Goal: Task Accomplishment & Management: Manage account settings

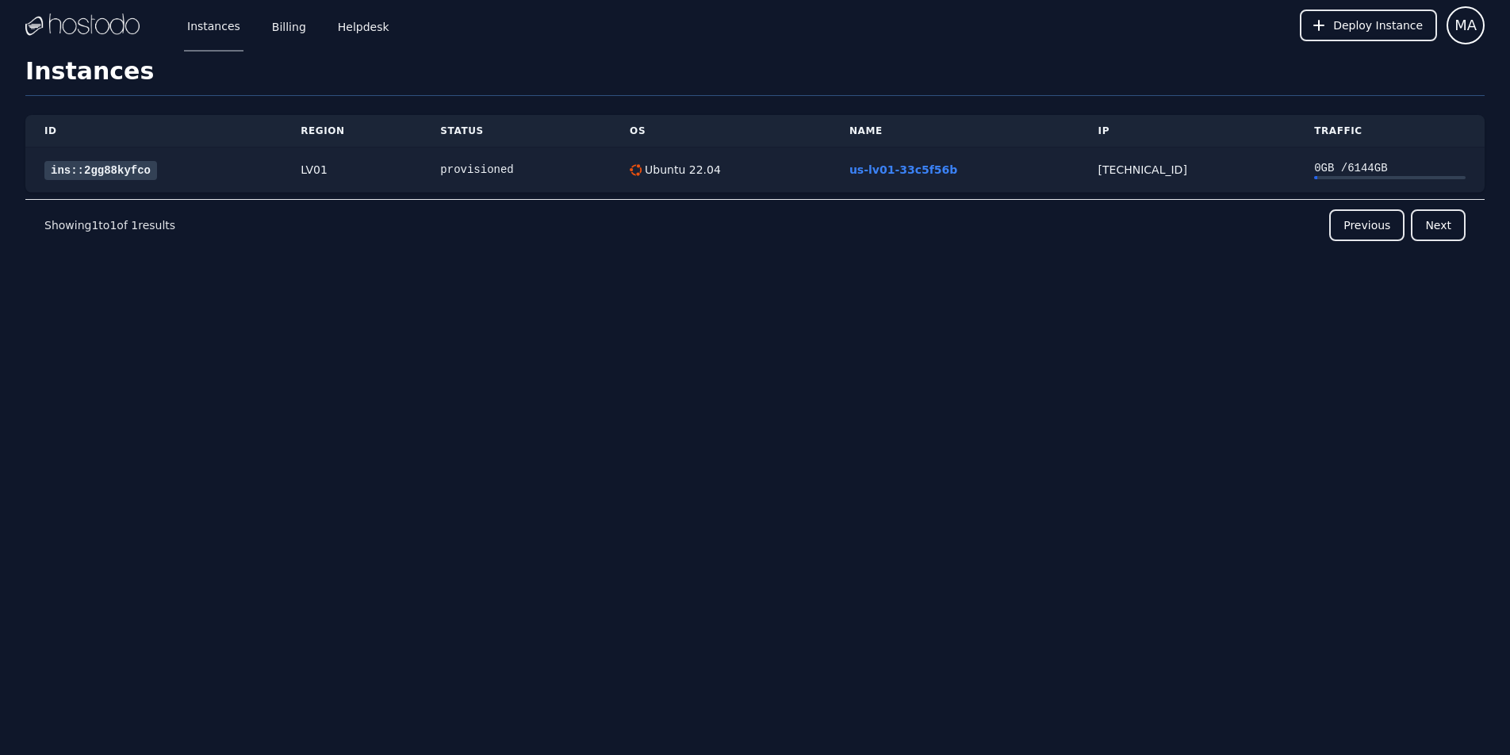
click at [82, 170] on link "ins::2gg88kyfco" at bounding box center [100, 170] width 113 height 19
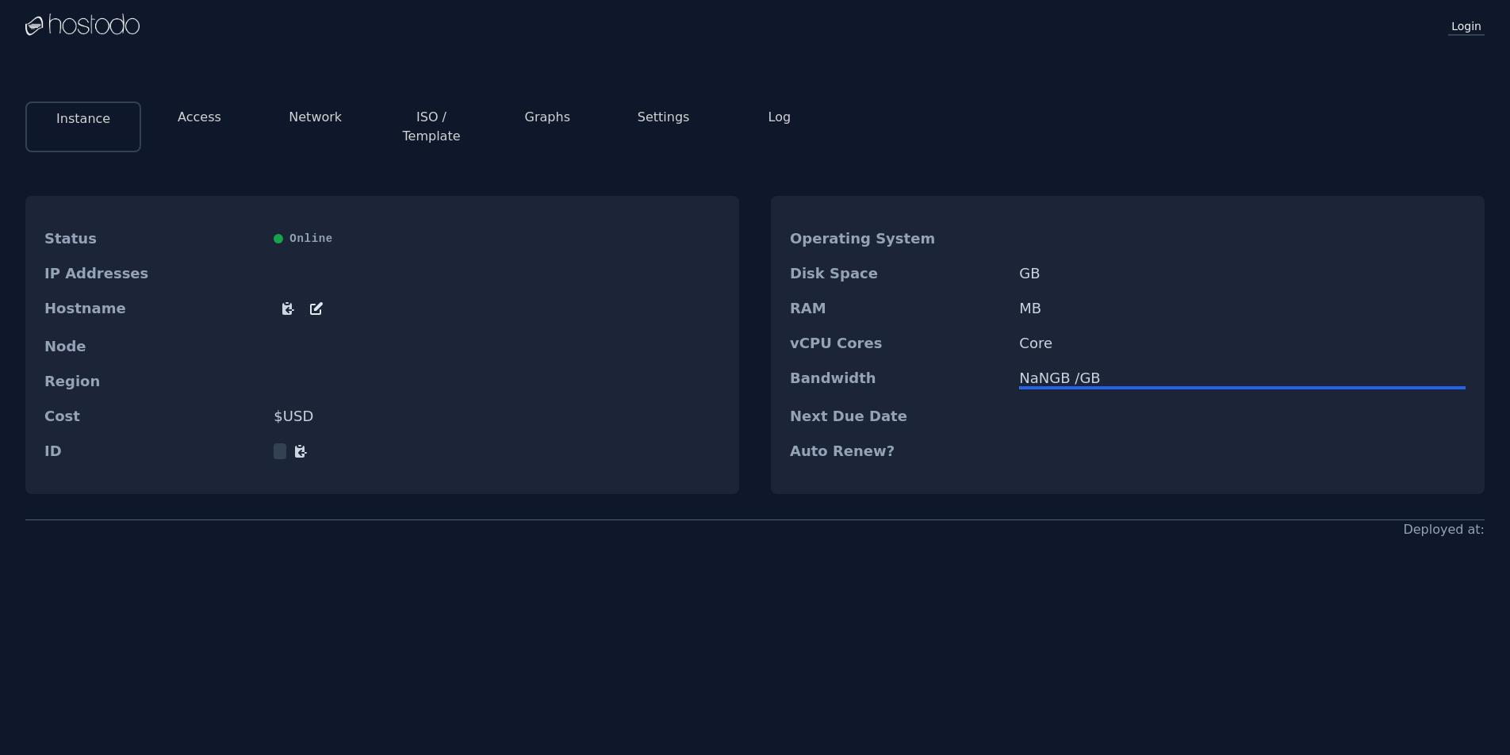
click at [1462, 33] on link "Login" at bounding box center [1466, 25] width 36 height 21
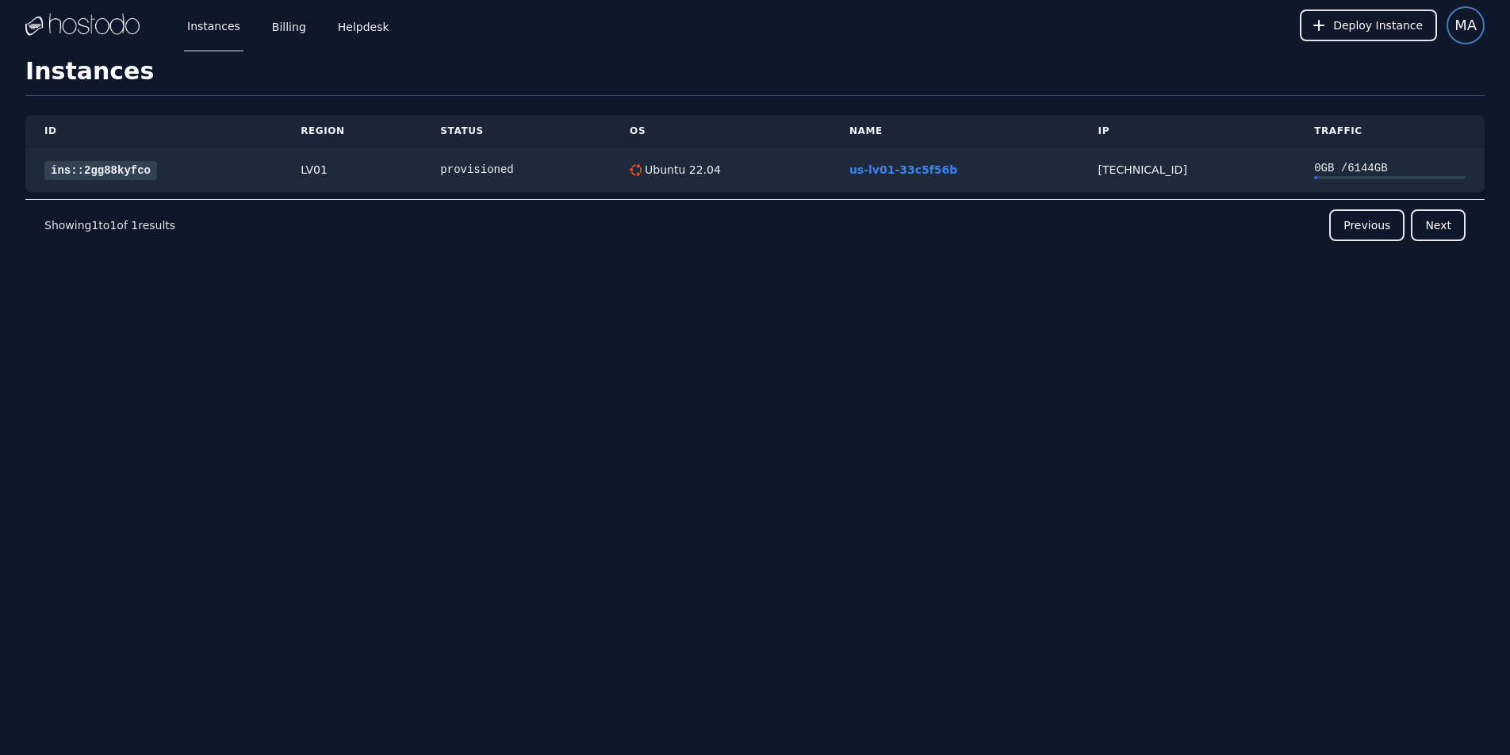
click at [1470, 26] on span "MA" at bounding box center [1465, 25] width 22 height 22
click at [1390, 63] on button "Settings" at bounding box center [1408, 68] width 152 height 29
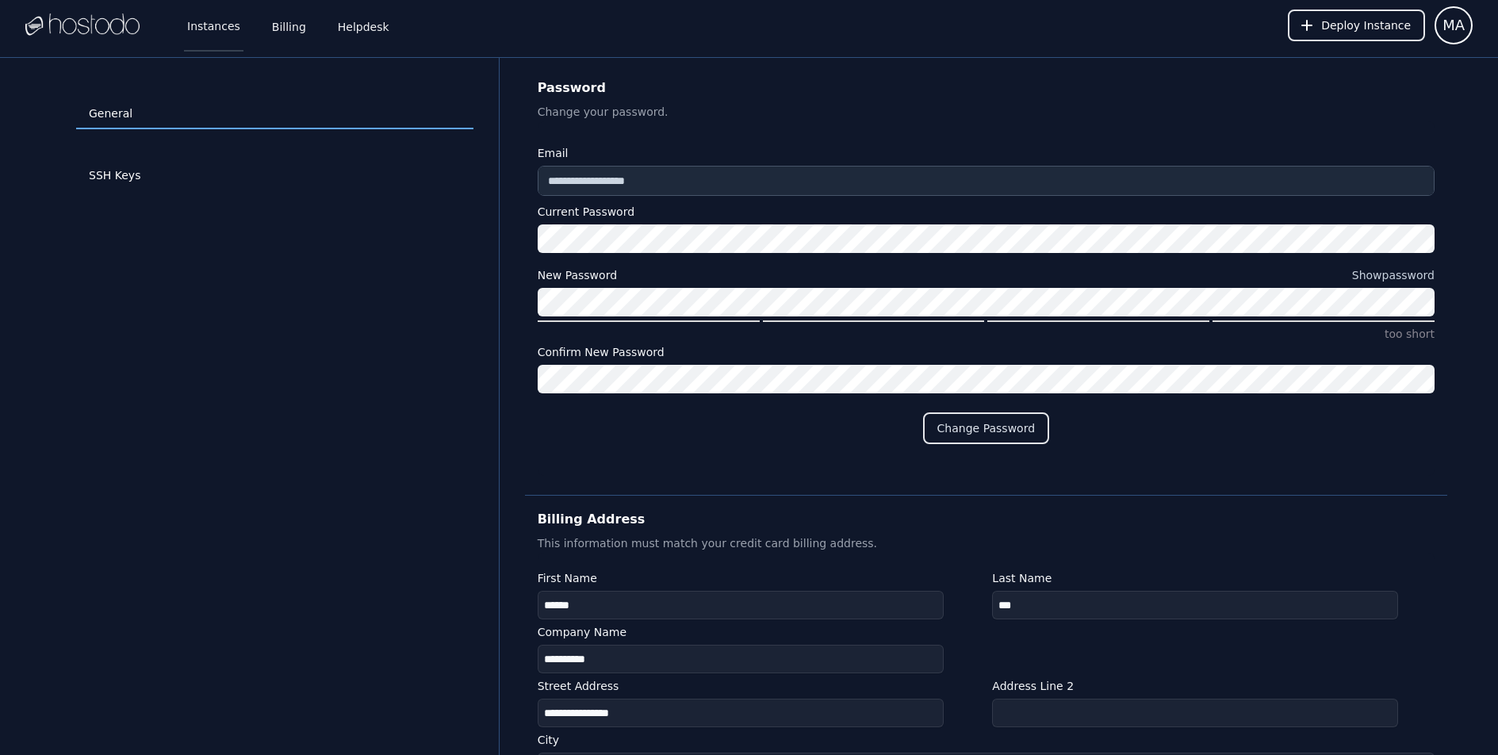
click at [217, 28] on link "Instances" at bounding box center [213, 25] width 59 height 52
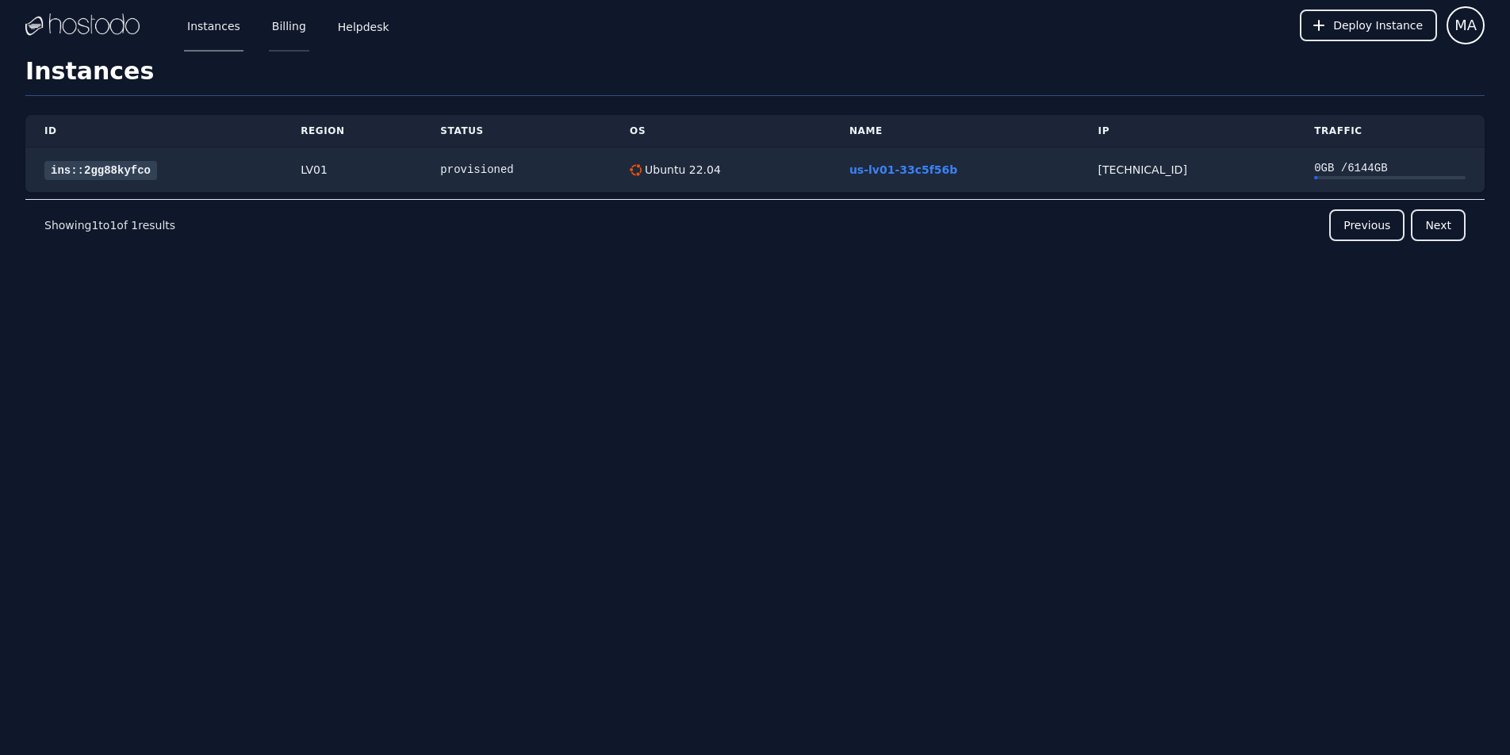
click at [294, 22] on link "Billing" at bounding box center [289, 25] width 40 height 52
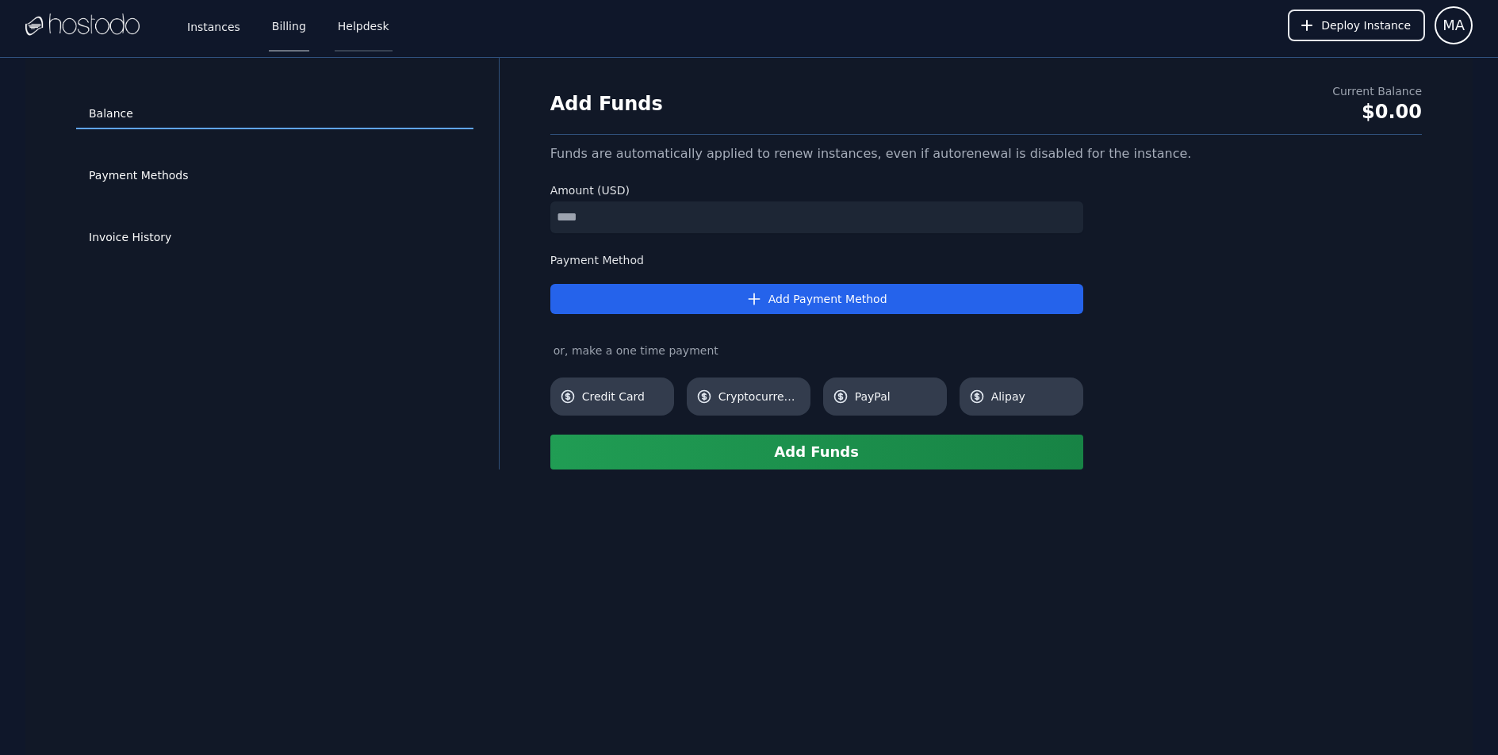
click at [358, 16] on link "Helpdesk" at bounding box center [364, 25] width 58 height 52
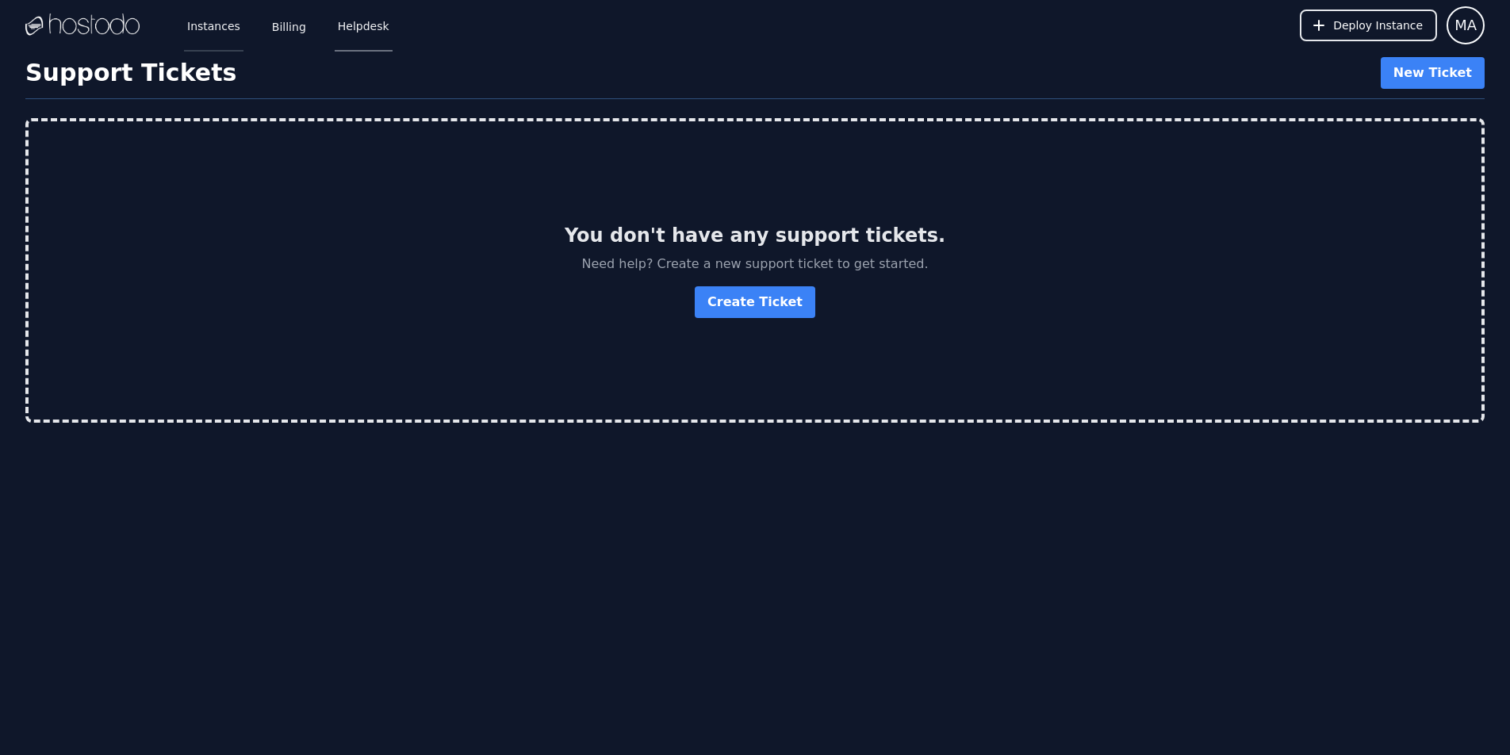
click at [206, 33] on link "Instances" at bounding box center [213, 25] width 59 height 52
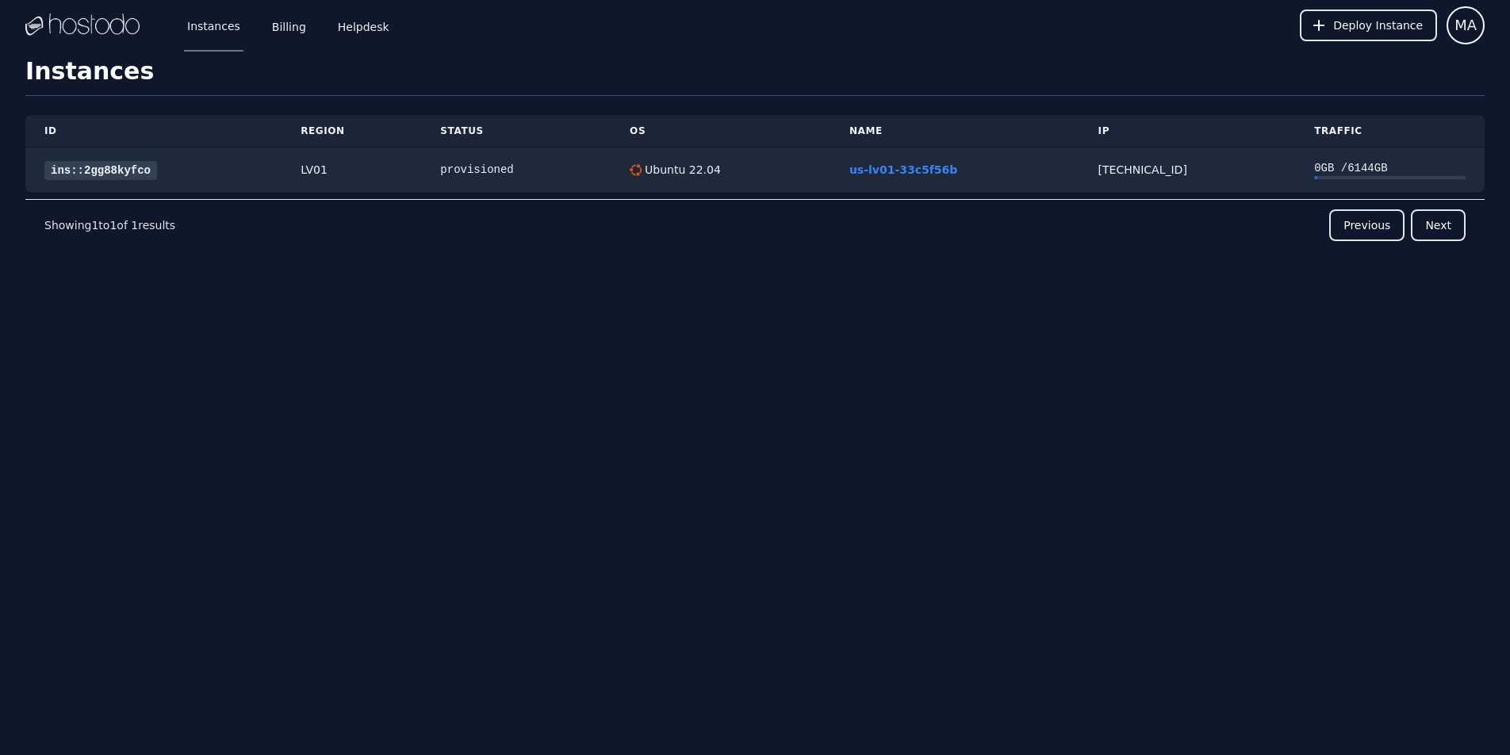
click at [77, 28] on img at bounding box center [82, 25] width 114 height 24
click at [78, 170] on link "ins::2gg88kyfco" at bounding box center [100, 170] width 113 height 19
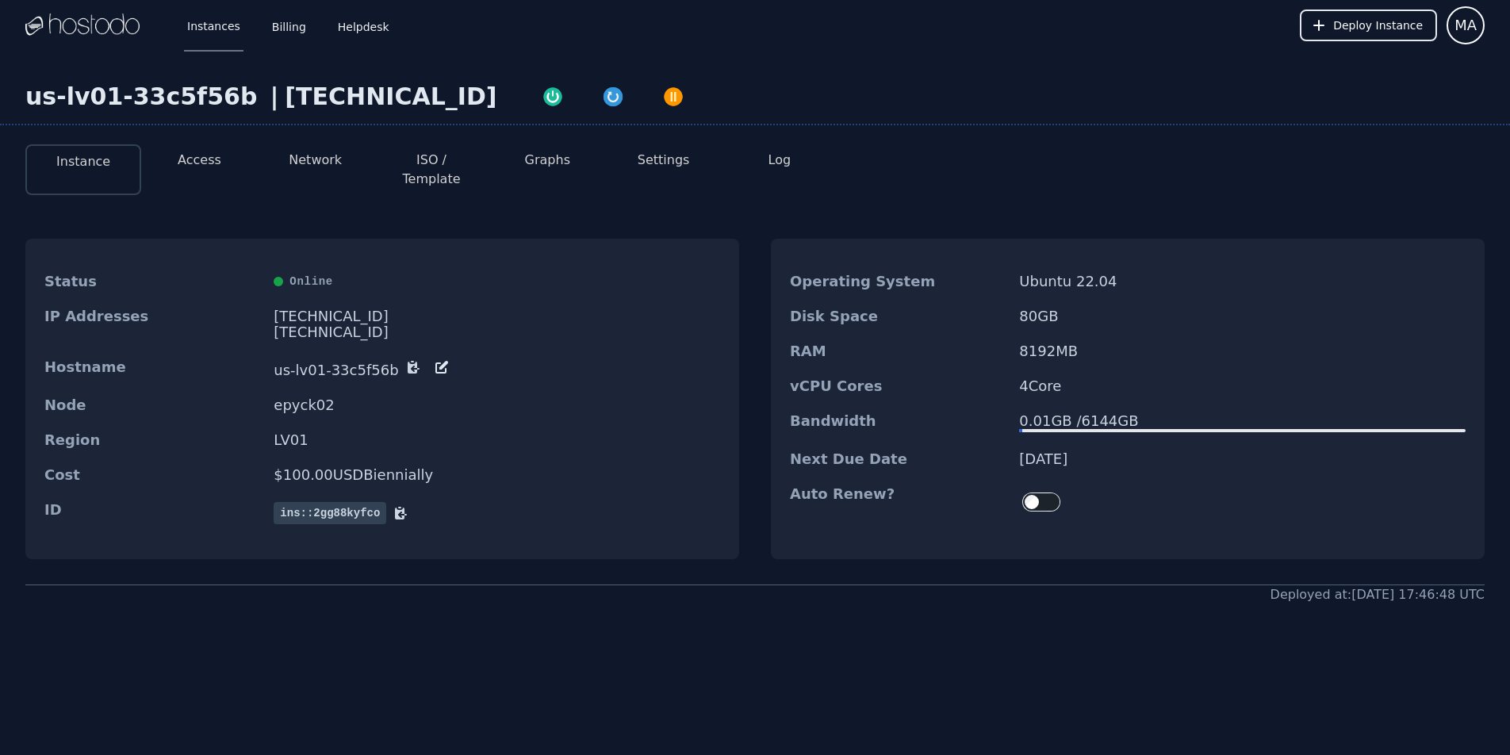
click at [189, 157] on button "Access" at bounding box center [200, 160] width 44 height 19
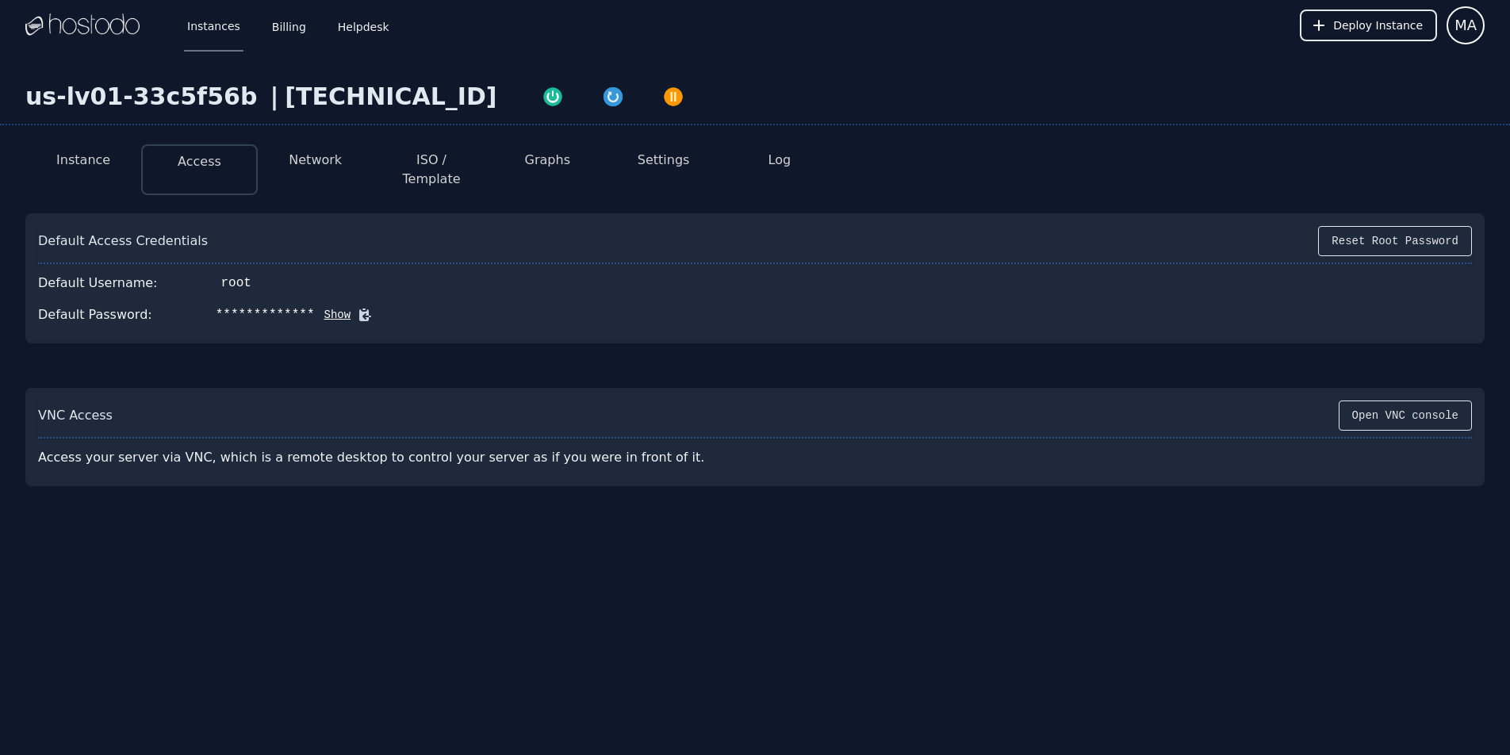
click at [316, 155] on button "Network" at bounding box center [315, 160] width 53 height 19
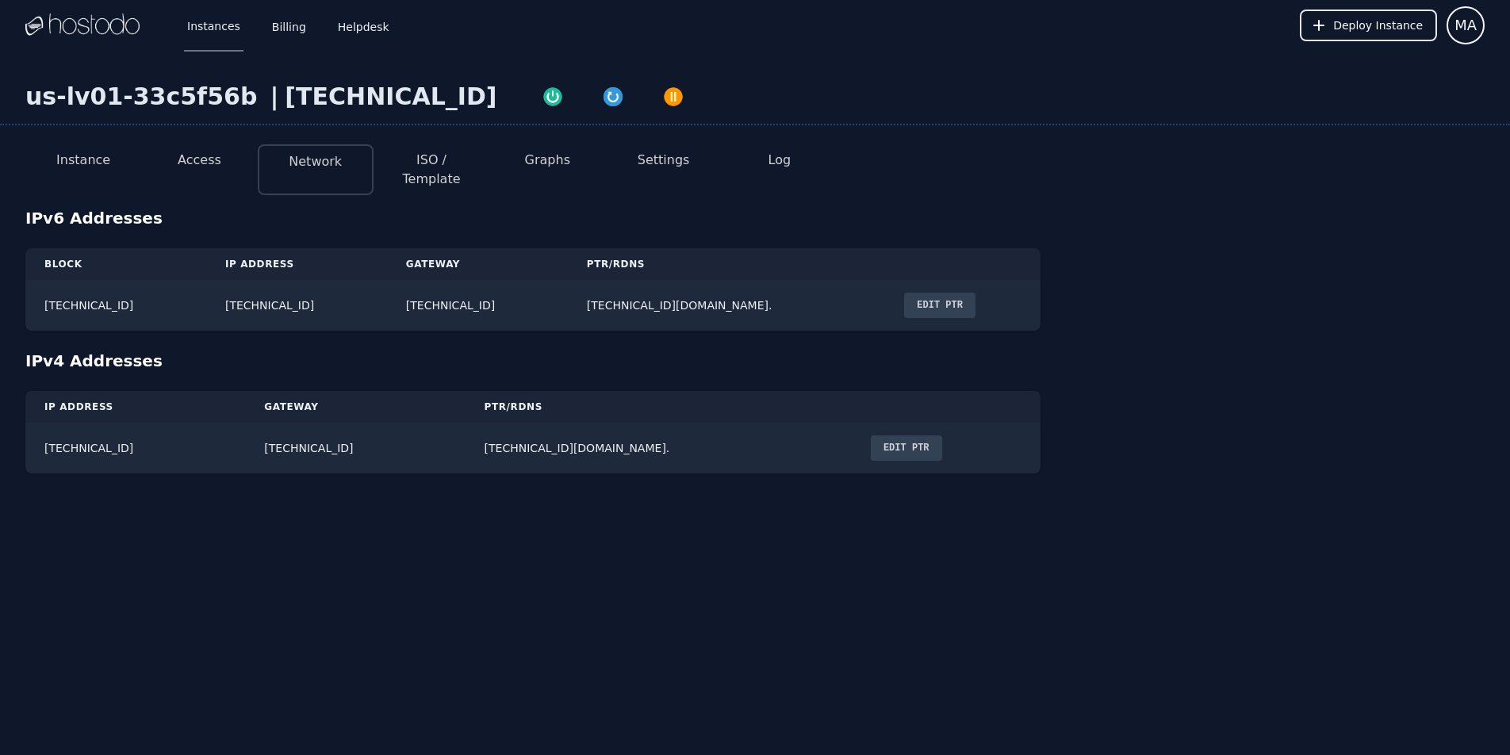
click at [400, 154] on button "ISO / Template" at bounding box center [431, 170] width 90 height 38
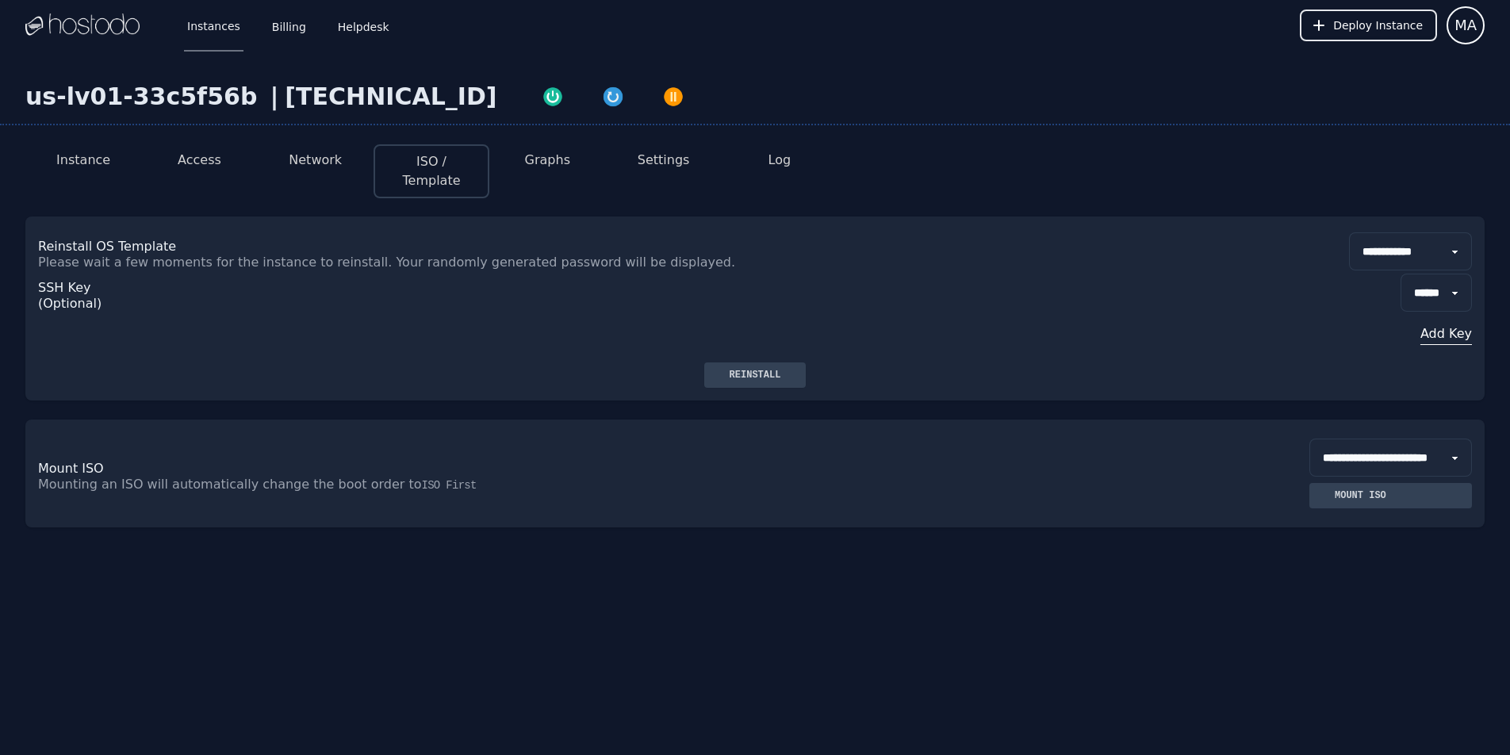
click at [556, 166] on button "Graphs" at bounding box center [547, 160] width 45 height 19
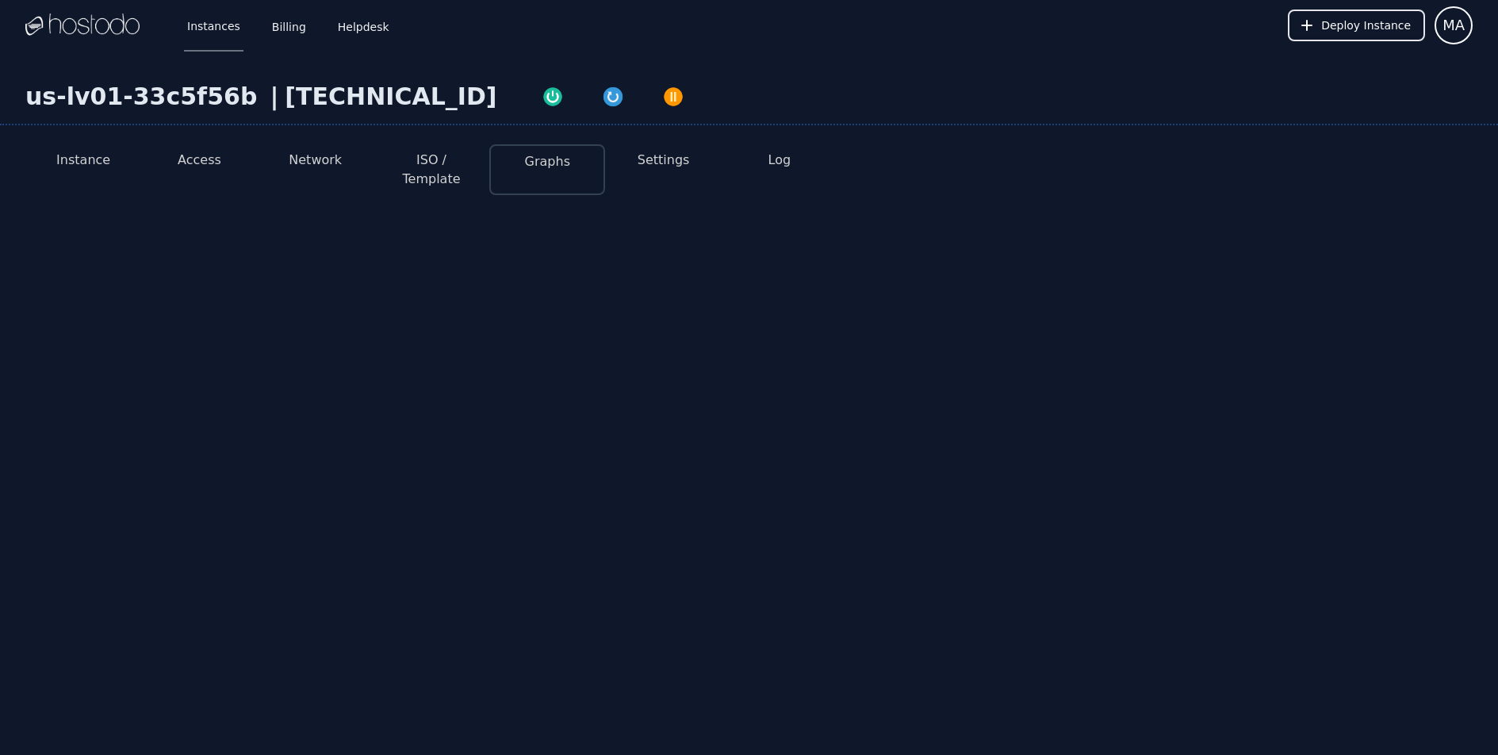
select select "***"
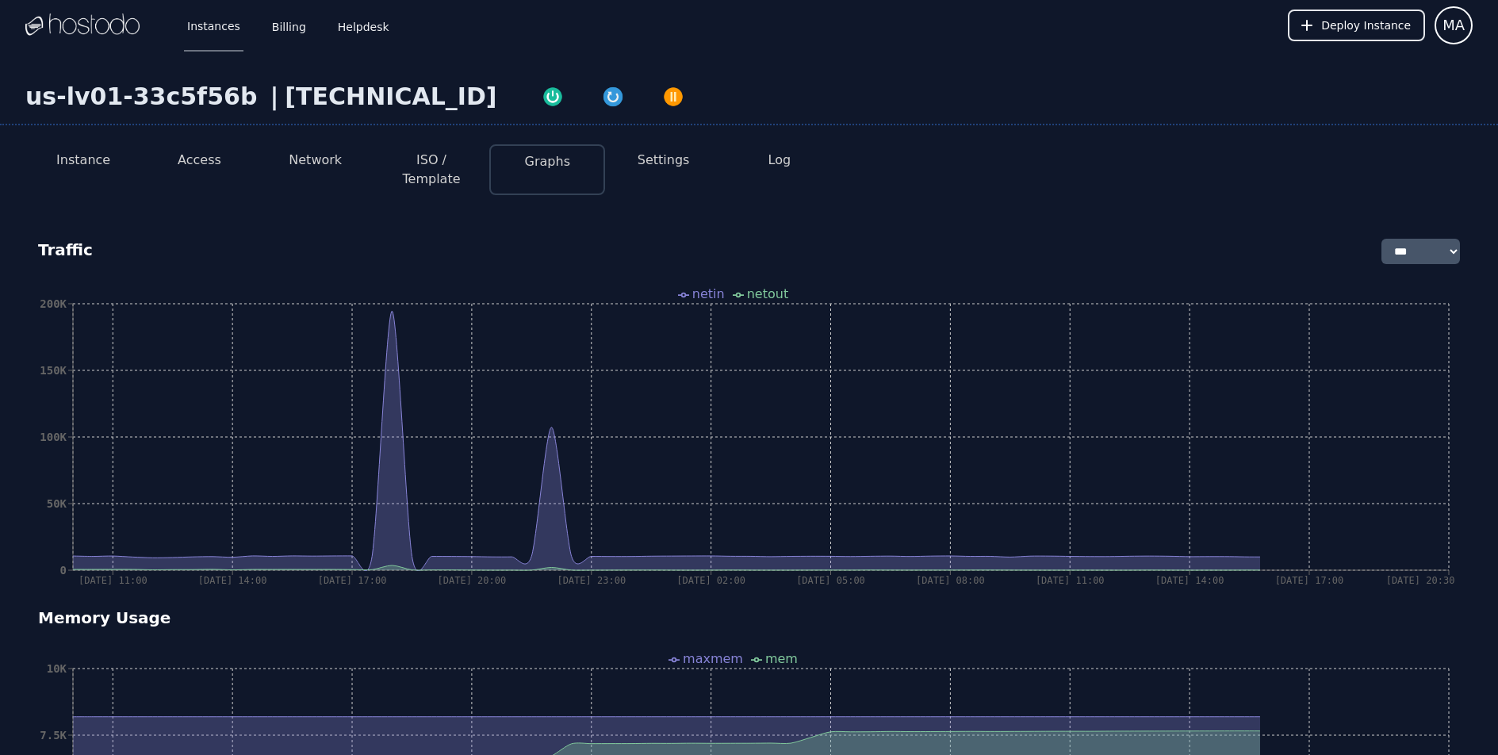
click at [662, 167] on button "Settings" at bounding box center [663, 160] width 52 height 19
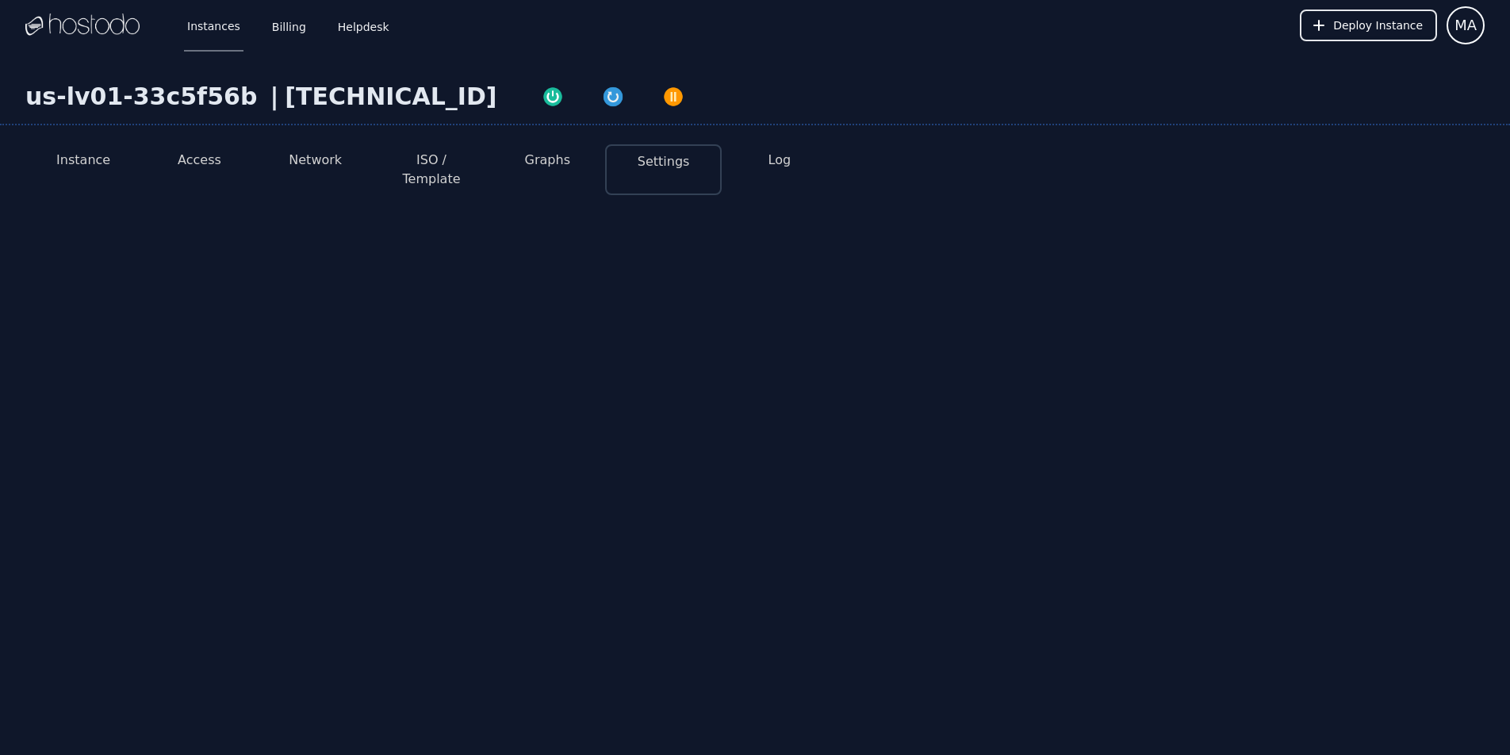
select select "***"
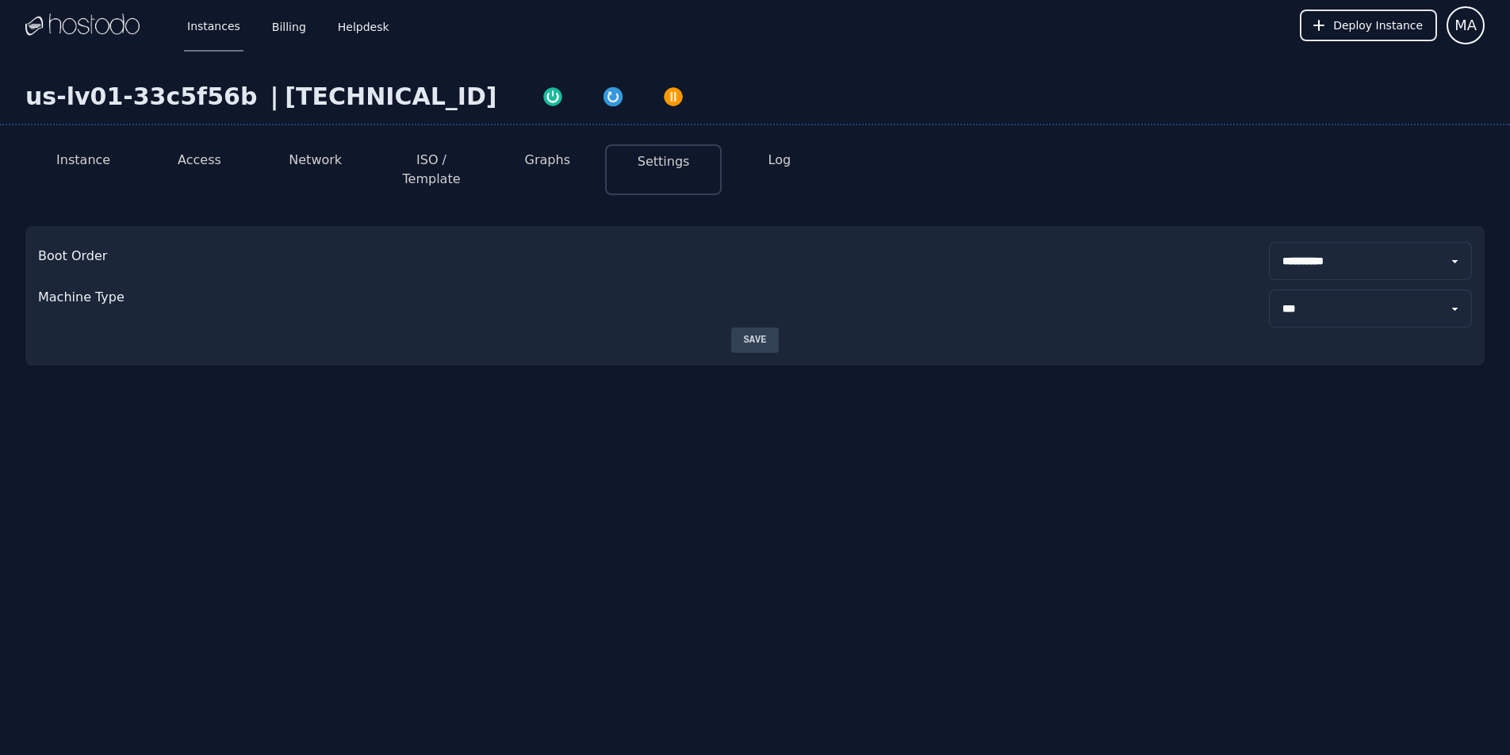
click at [785, 167] on button "Log" at bounding box center [779, 160] width 23 height 19
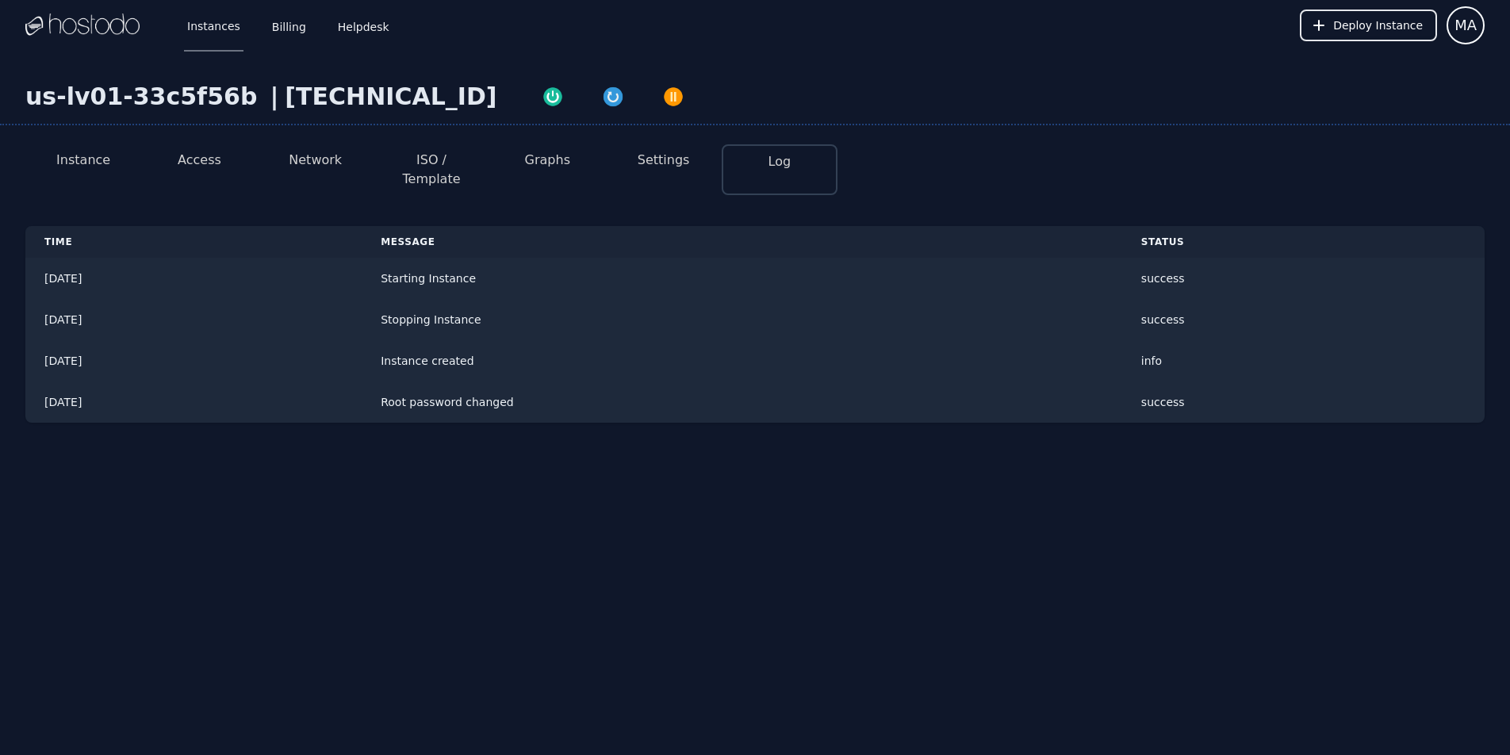
click at [675, 157] on button "Settings" at bounding box center [663, 160] width 52 height 19
select select "***"
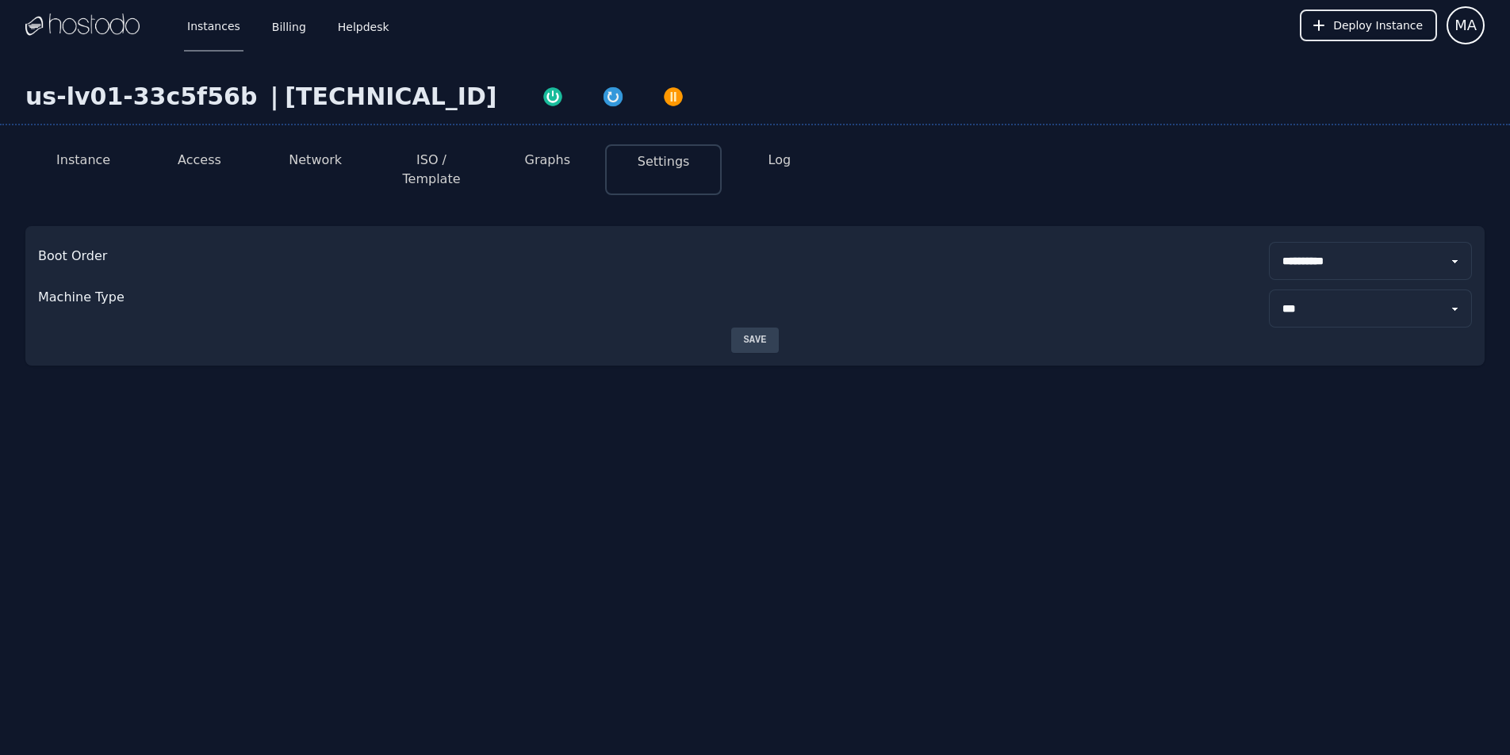
click at [198, 149] on li "Access" at bounding box center [199, 169] width 116 height 51
click at [195, 161] on button "Access" at bounding box center [200, 160] width 44 height 19
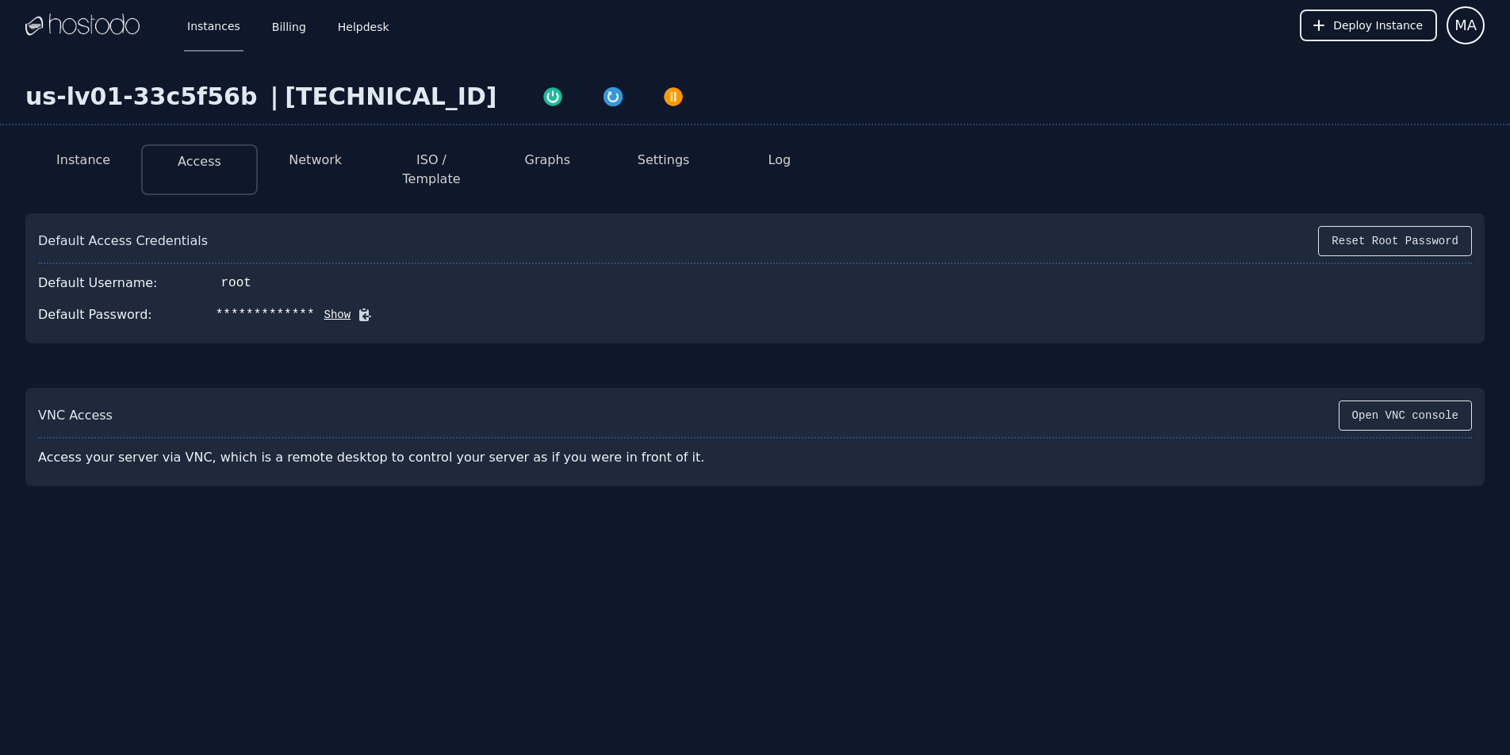
click at [333, 307] on button "Show" at bounding box center [333, 315] width 36 height 16
click at [308, 164] on button "Network" at bounding box center [315, 160] width 53 height 19
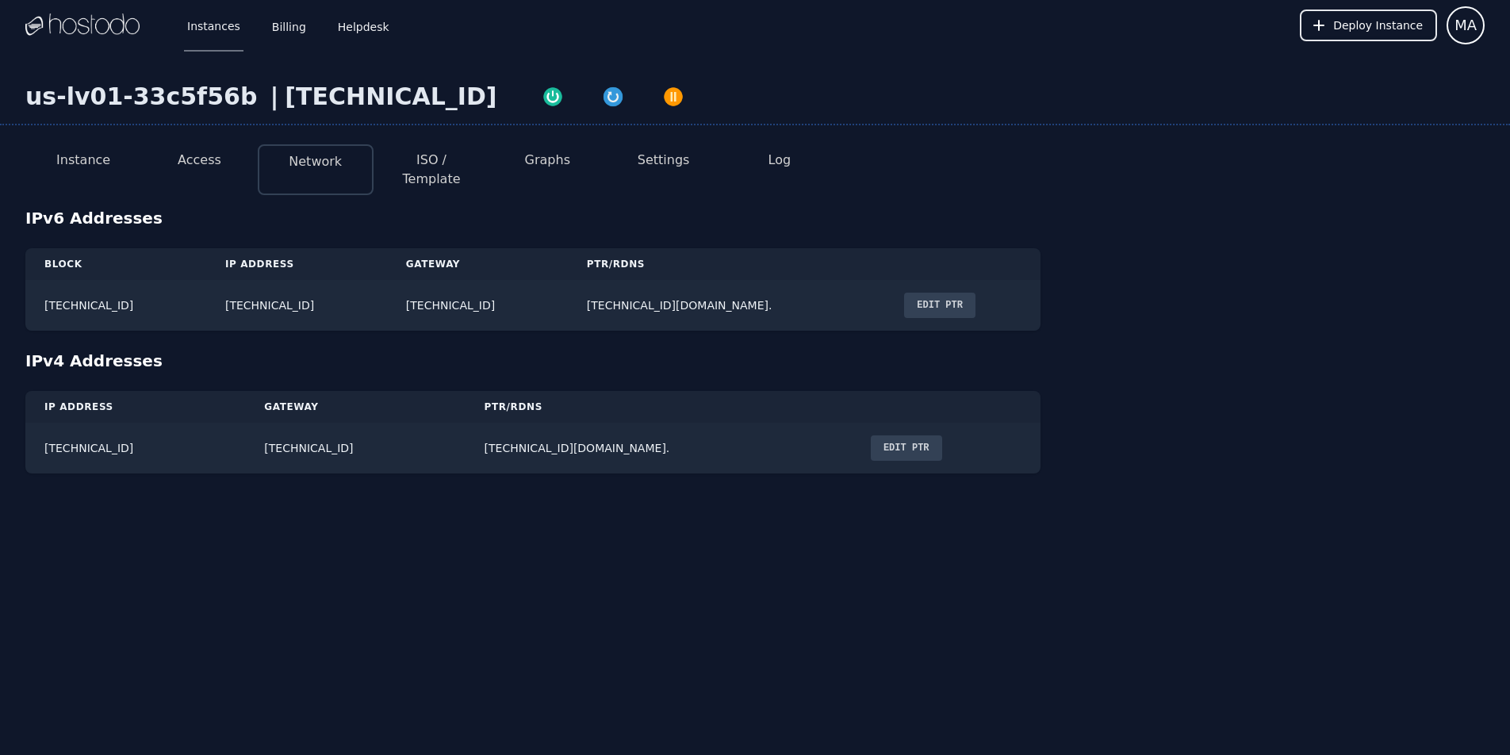
click at [420, 166] on button "ISO / Template" at bounding box center [431, 170] width 90 height 38
select select "**"
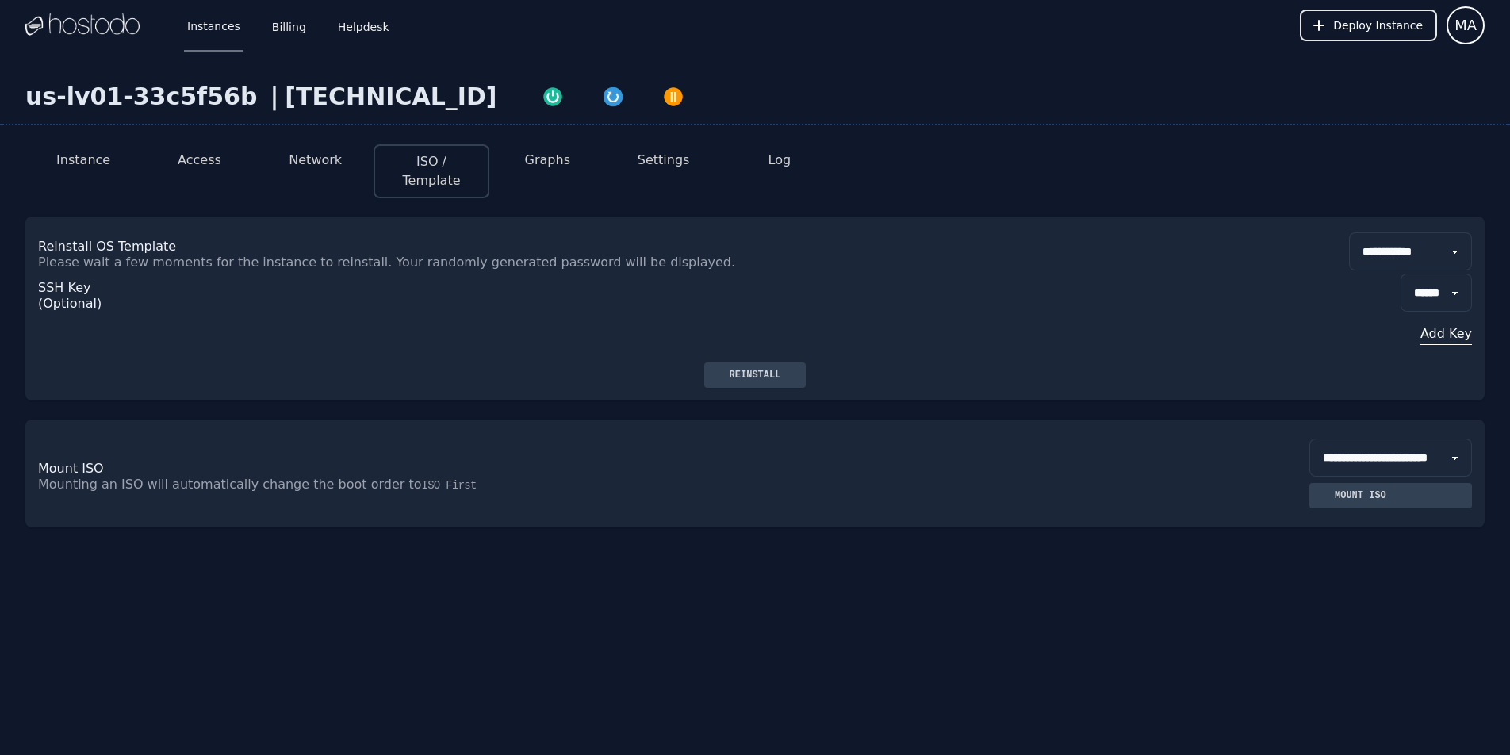
click at [420, 166] on button "ISO / Template" at bounding box center [431, 171] width 87 height 38
click at [539, 159] on button "Graphs" at bounding box center [547, 160] width 45 height 19
select select "***"
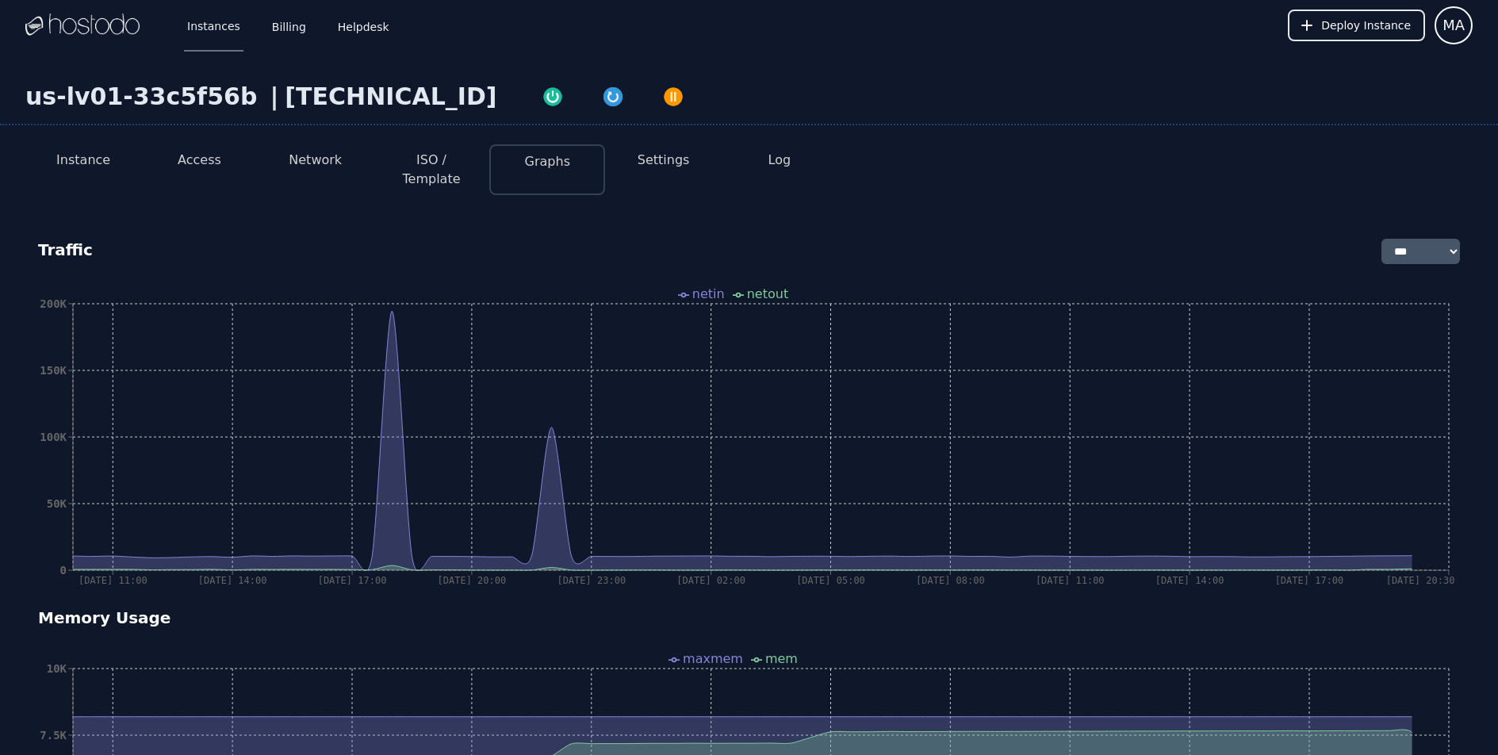
click at [675, 159] on button "Settings" at bounding box center [663, 160] width 52 height 19
select select "***"
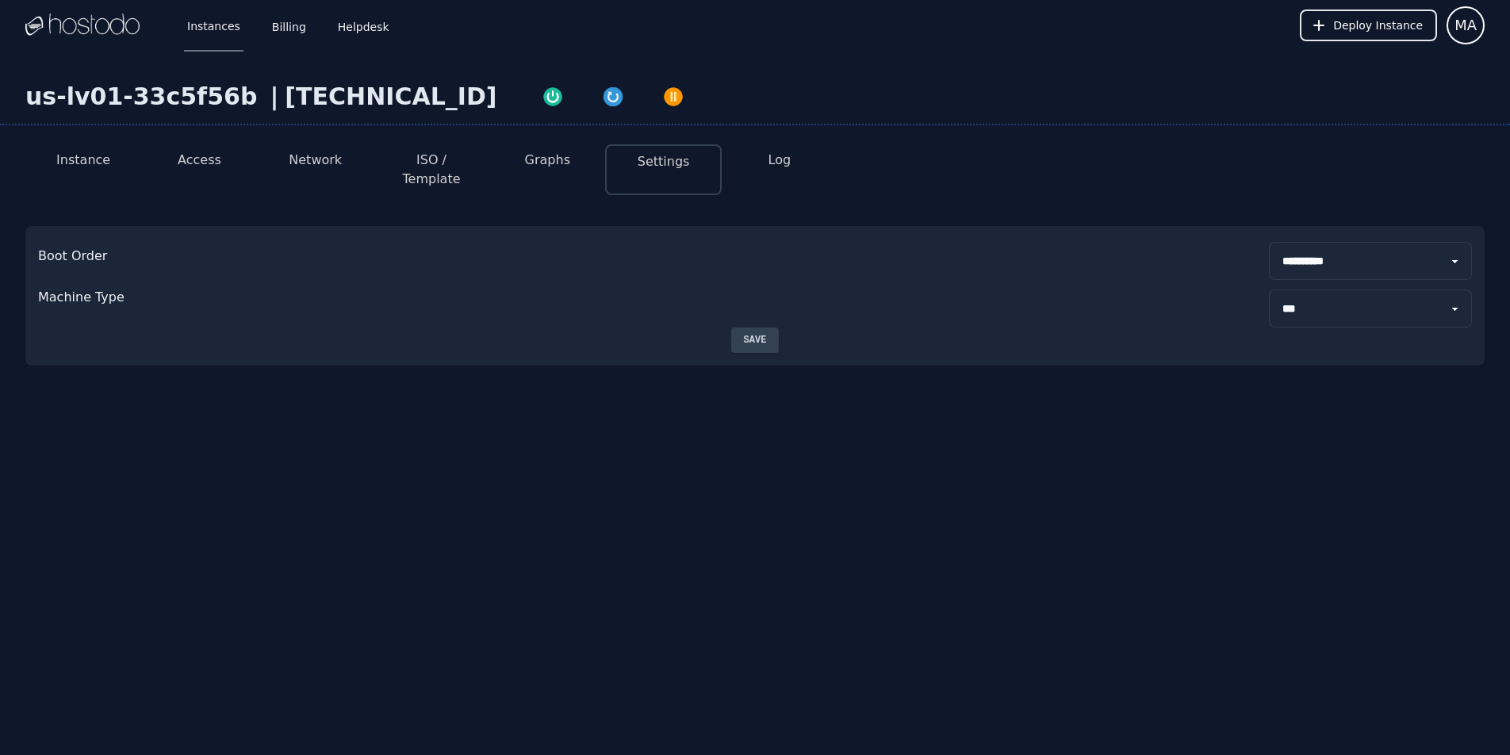
click at [787, 165] on button "Log" at bounding box center [779, 160] width 23 height 19
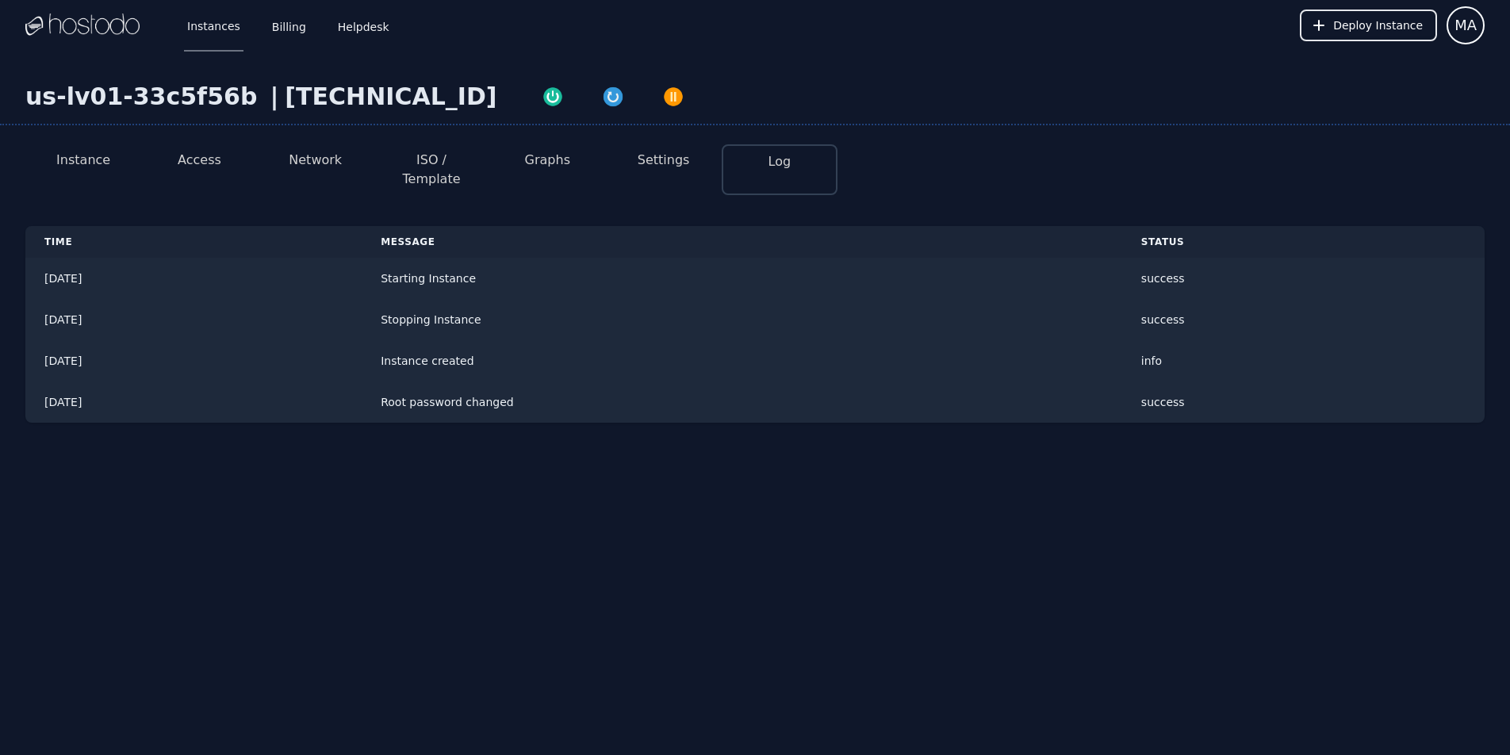
click at [76, 159] on button "Instance" at bounding box center [83, 160] width 54 height 19
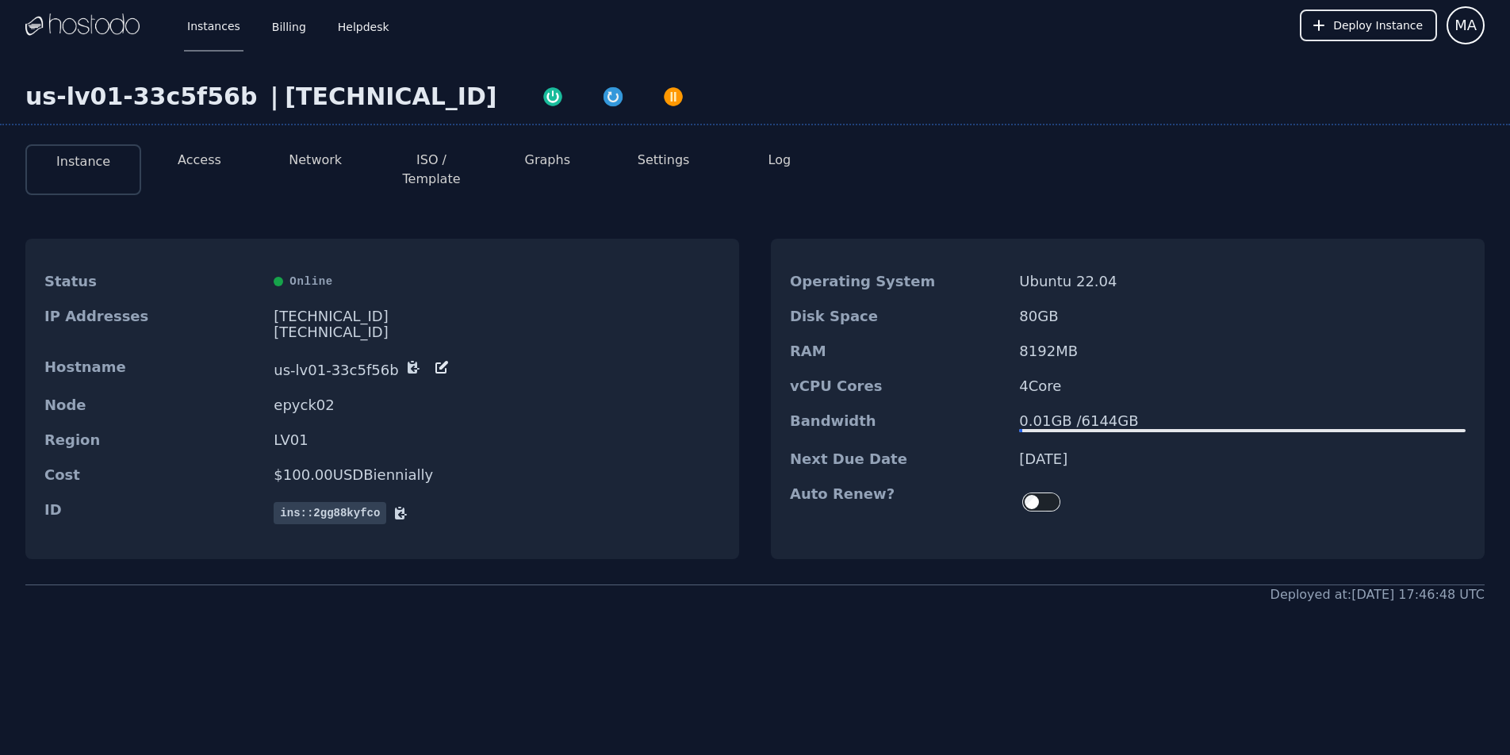
click at [74, 21] on img at bounding box center [82, 25] width 114 height 24
click at [217, 19] on link "Instances" at bounding box center [213, 25] width 59 height 52
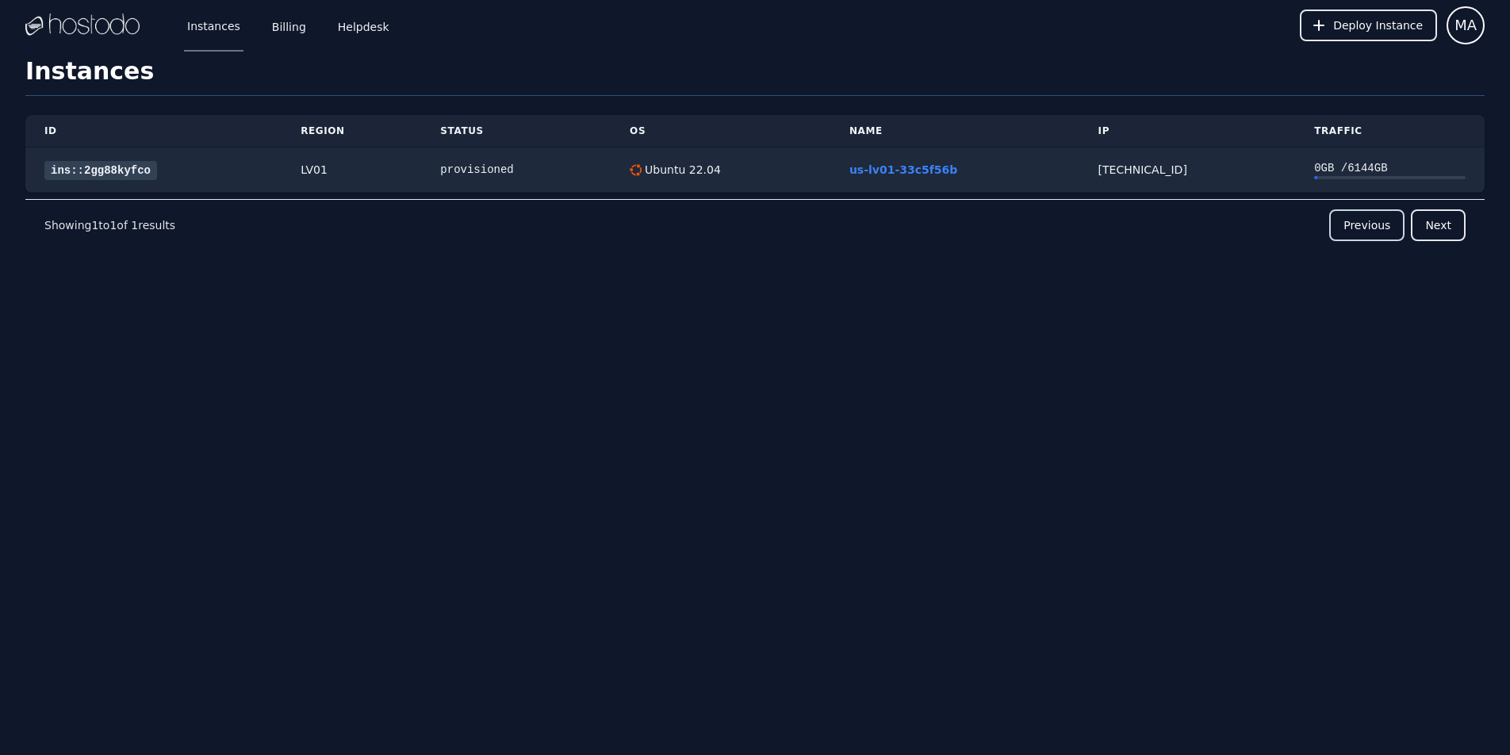
click at [1357, 227] on button "Previous" at bounding box center [1366, 225] width 75 height 32
click at [344, 26] on link "Helpdesk" at bounding box center [364, 25] width 58 height 52
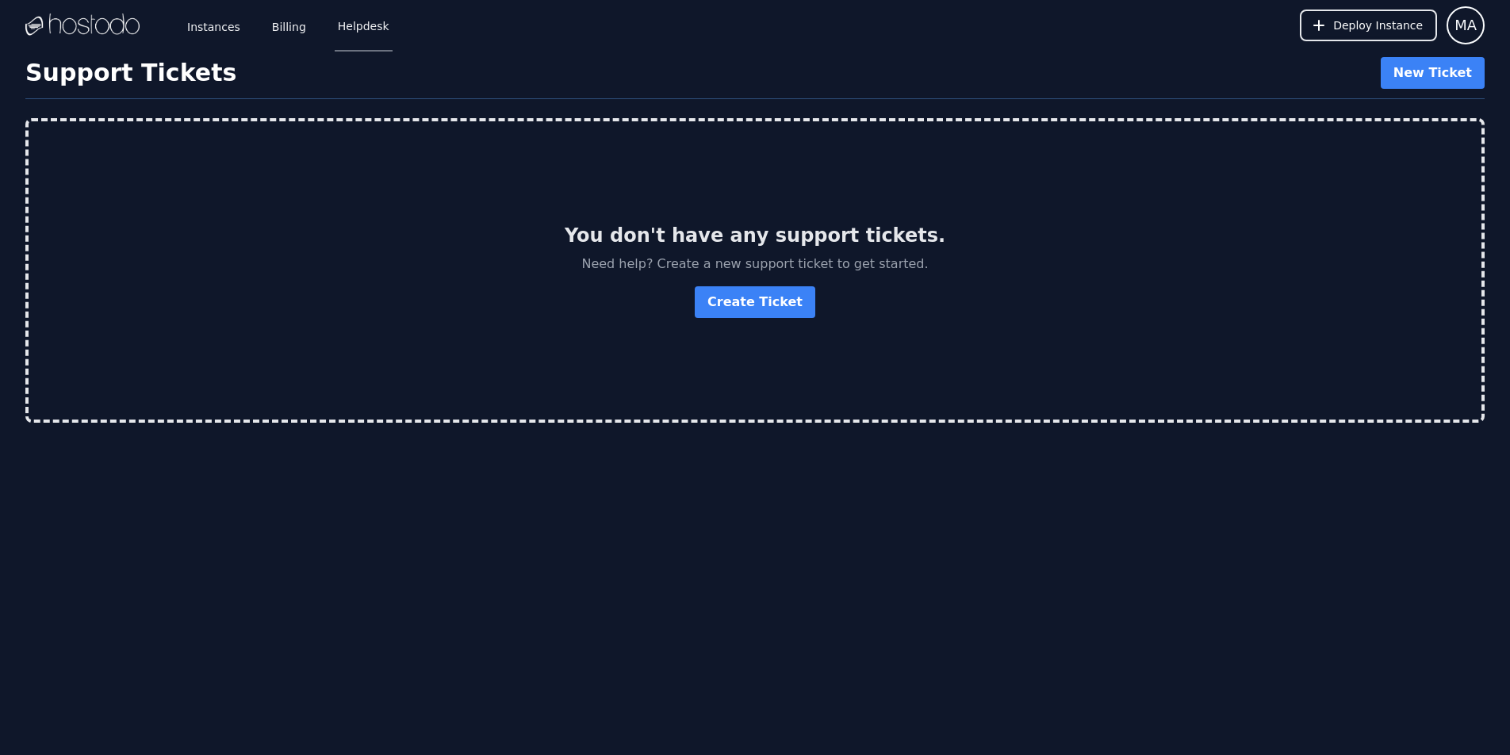
click at [92, 33] on img at bounding box center [82, 25] width 114 height 24
click at [201, 32] on link "Instances" at bounding box center [213, 25] width 59 height 52
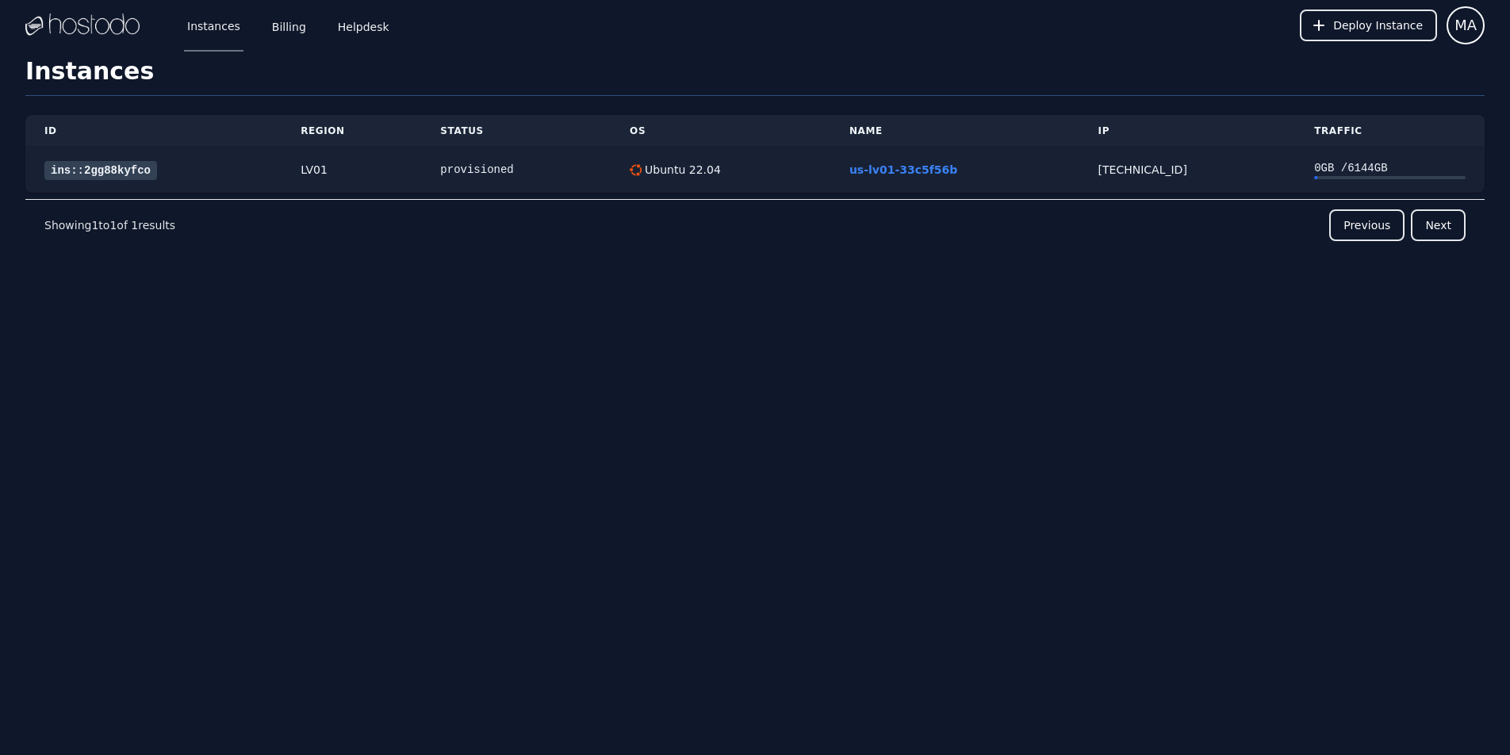
click at [96, 171] on link "ins::2gg88kyfco" at bounding box center [100, 170] width 113 height 19
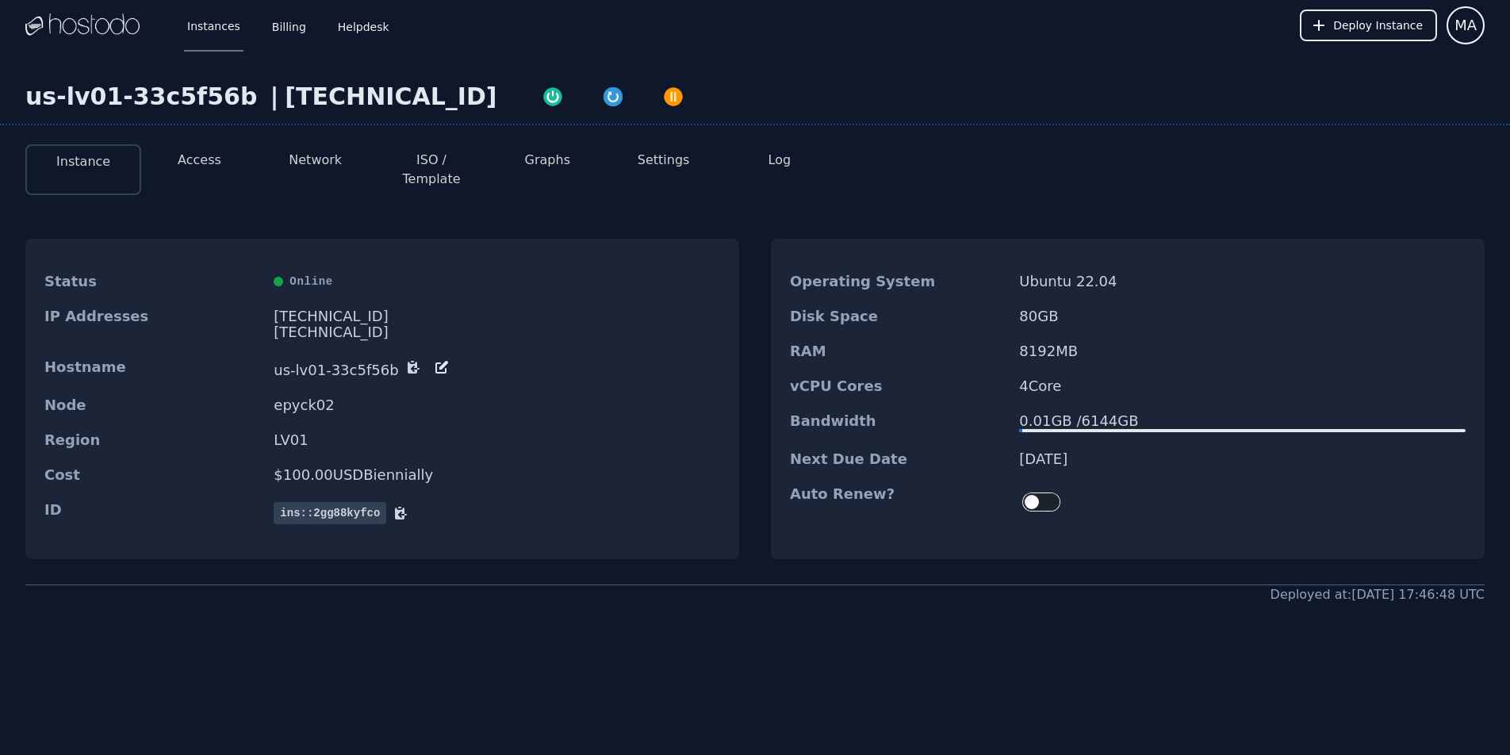
click at [184, 154] on button "Access" at bounding box center [200, 160] width 44 height 19
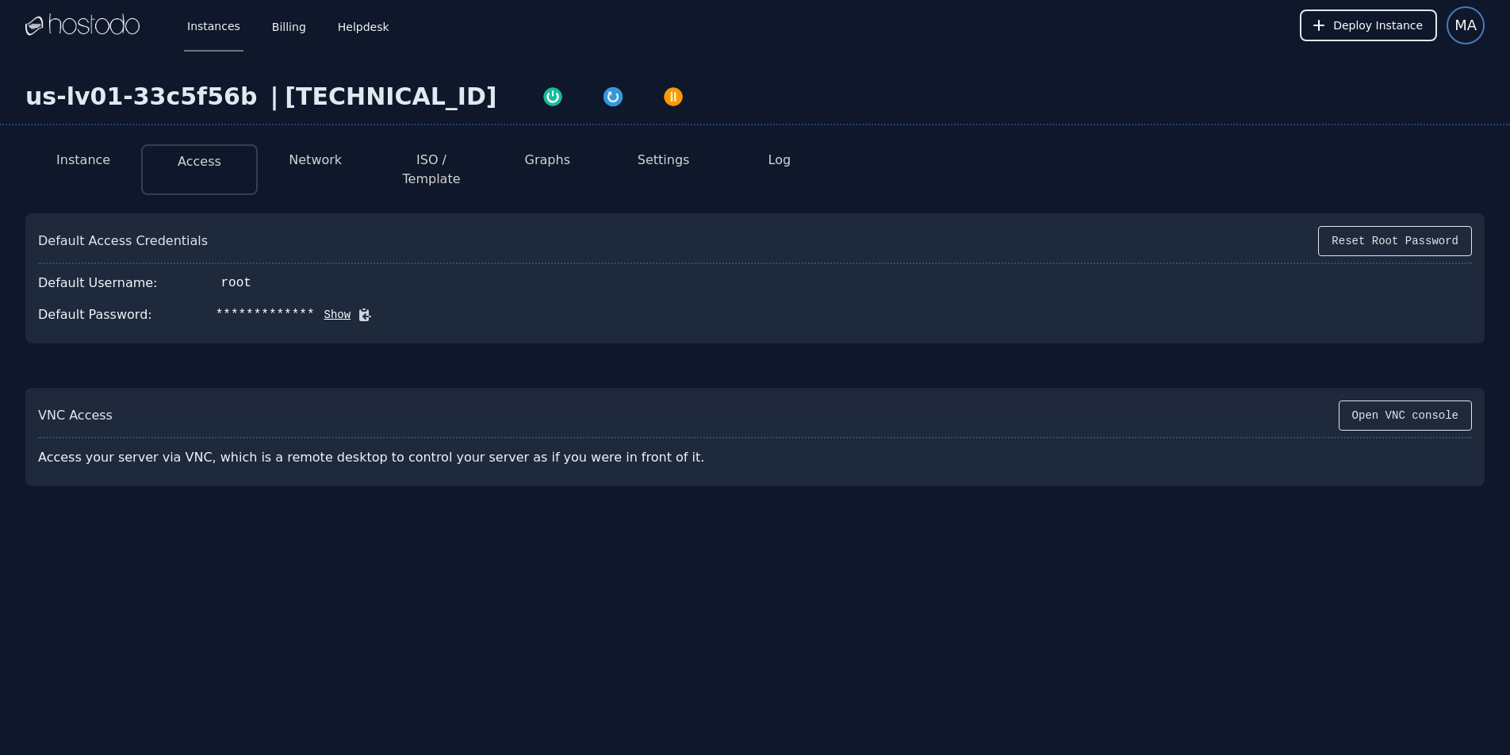
click at [1462, 26] on span "MA" at bounding box center [1465, 25] width 22 height 22
click at [1379, 57] on button "Settings" at bounding box center [1408, 68] width 152 height 29
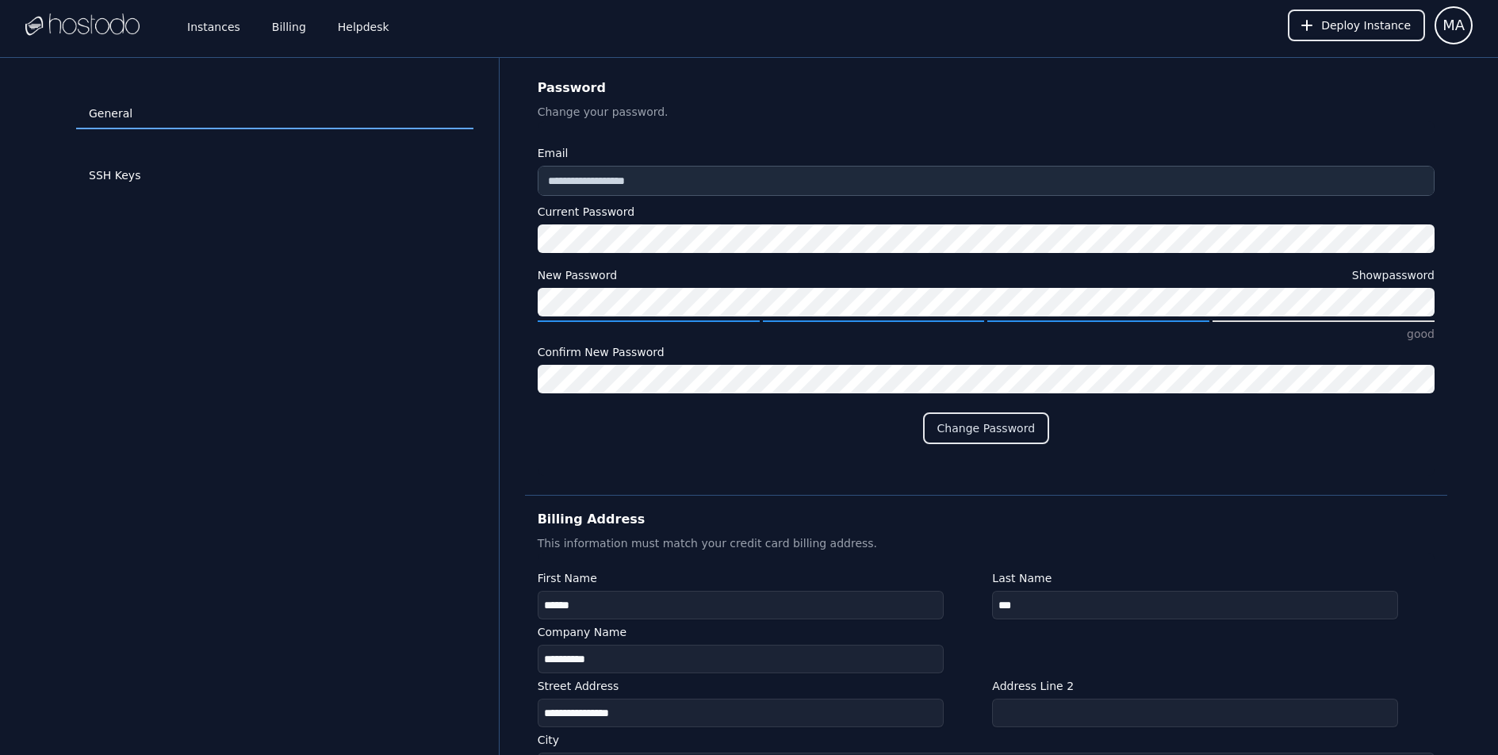
click at [1388, 274] on button "Show password" at bounding box center [1393, 275] width 82 height 16
click at [700, 163] on div "**********" at bounding box center [986, 170] width 897 height 52
click at [969, 438] on button "Change Password" at bounding box center [986, 428] width 126 height 32
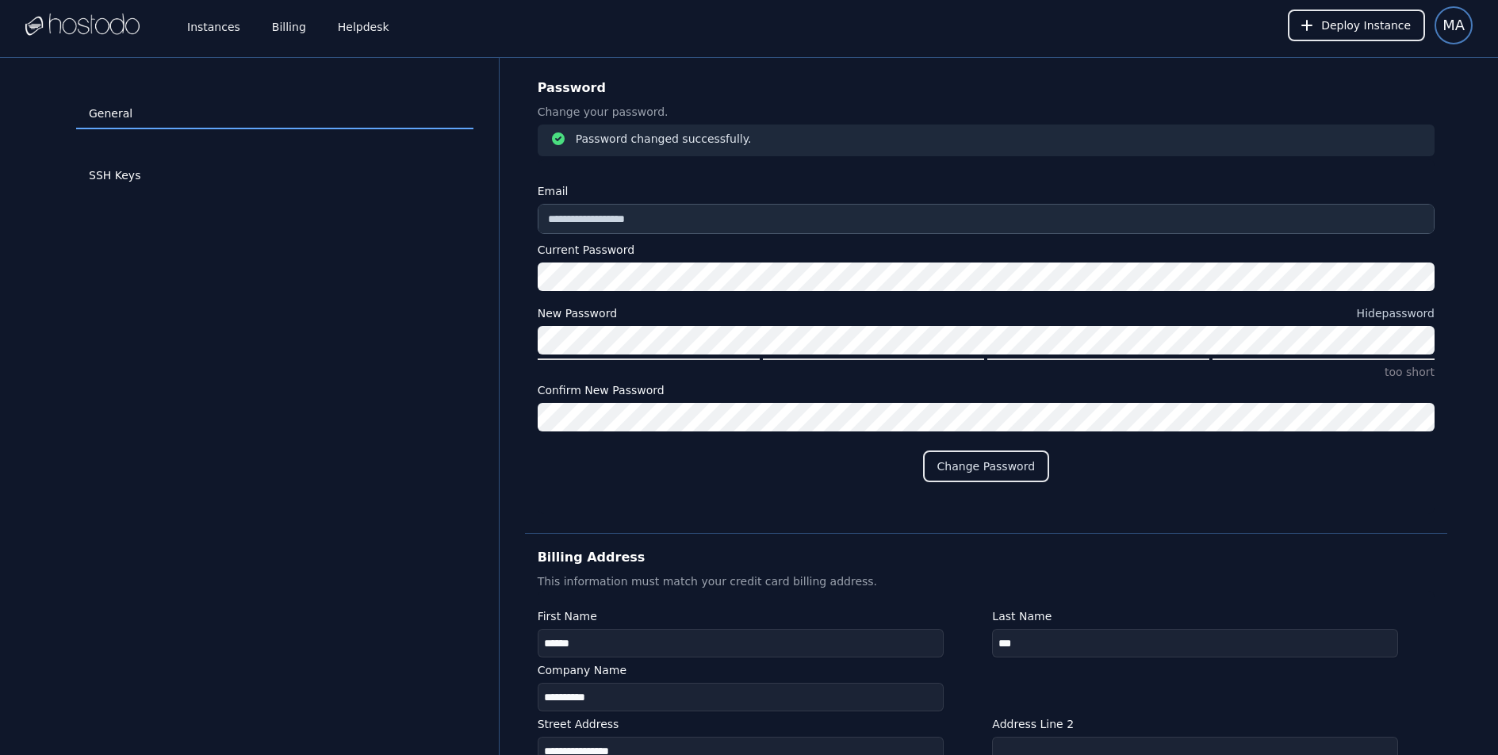
click at [1448, 21] on span "MA" at bounding box center [1453, 25] width 22 height 22
click at [1366, 104] on button "Sign out" at bounding box center [1396, 96] width 152 height 29
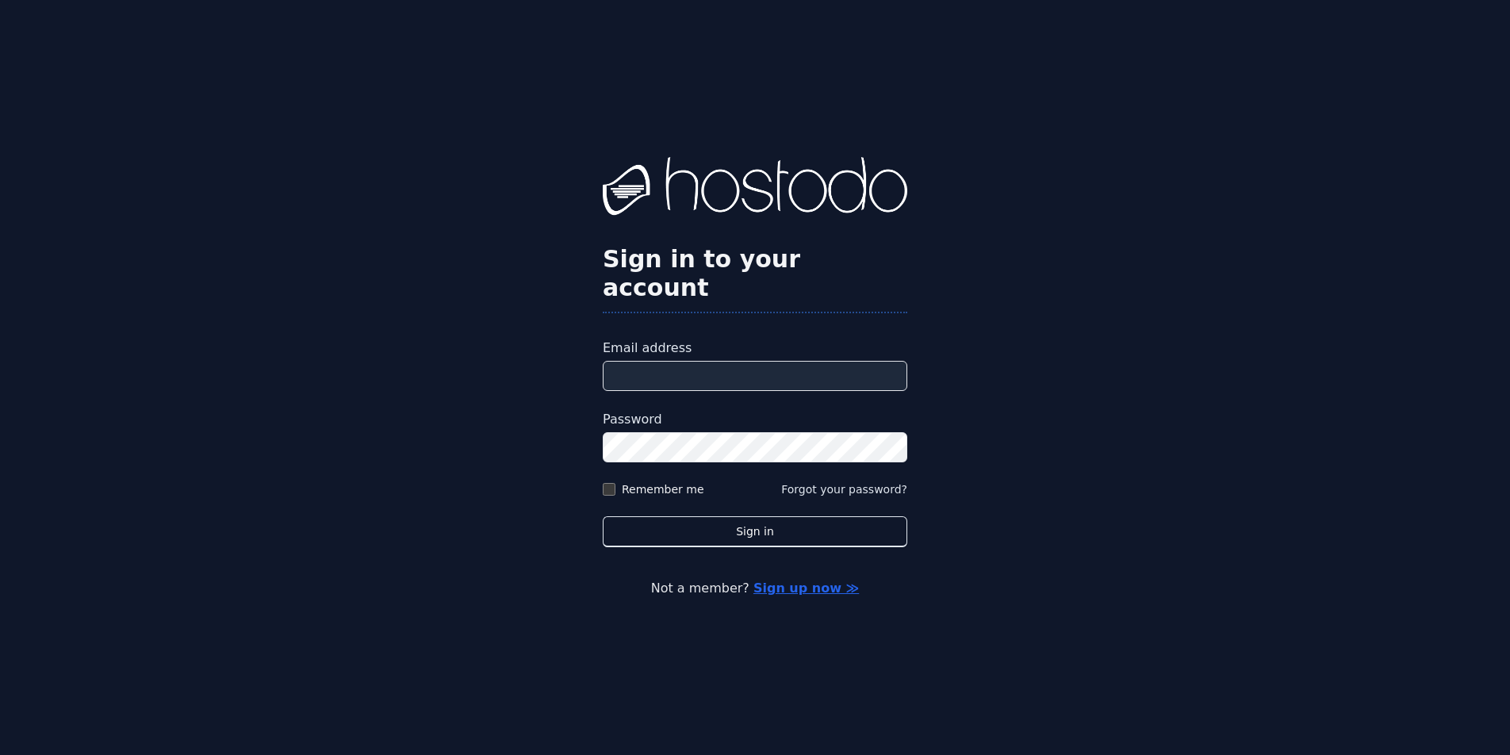
click at [680, 361] on input "Email address" at bounding box center [755, 376] width 304 height 30
type input "**********"
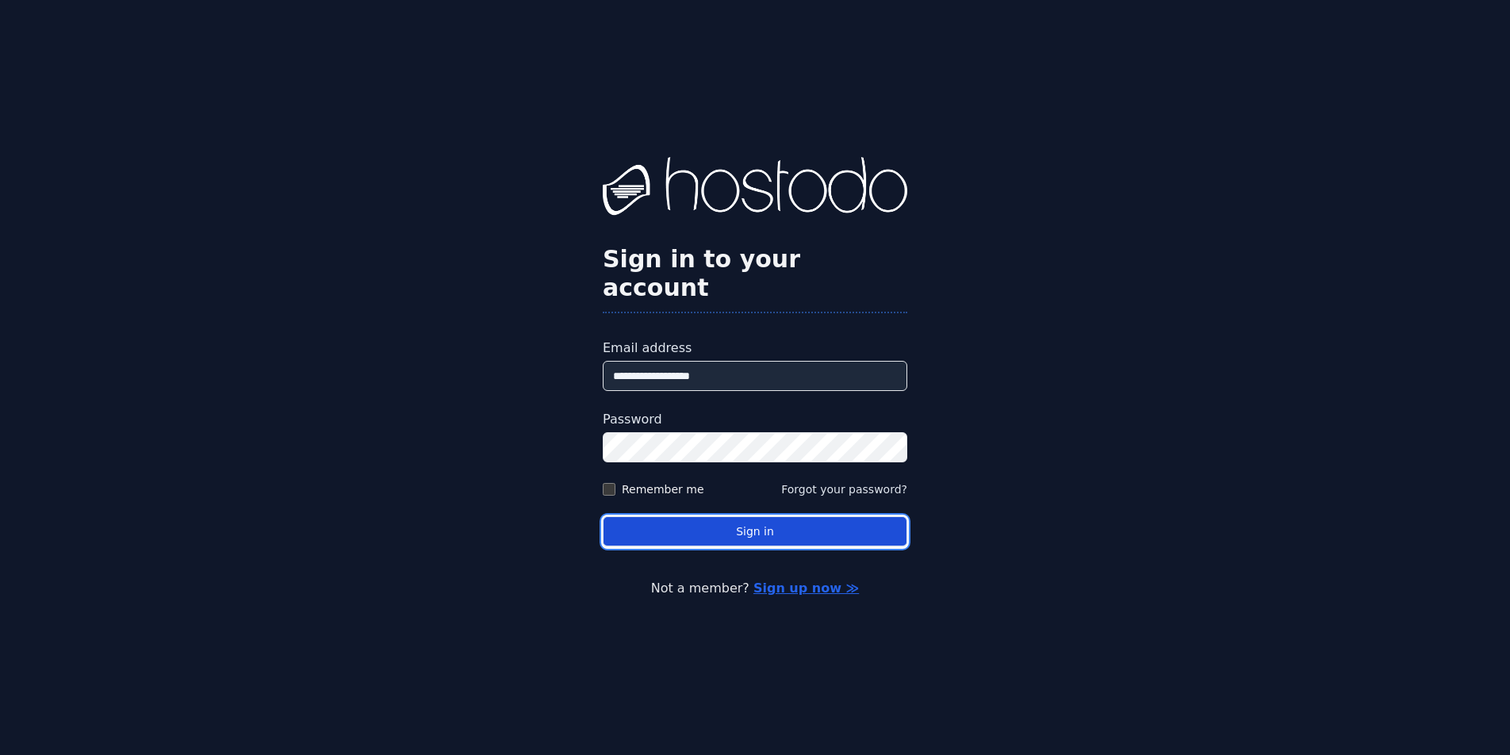
click at [764, 522] on button "Sign in" at bounding box center [755, 531] width 304 height 31
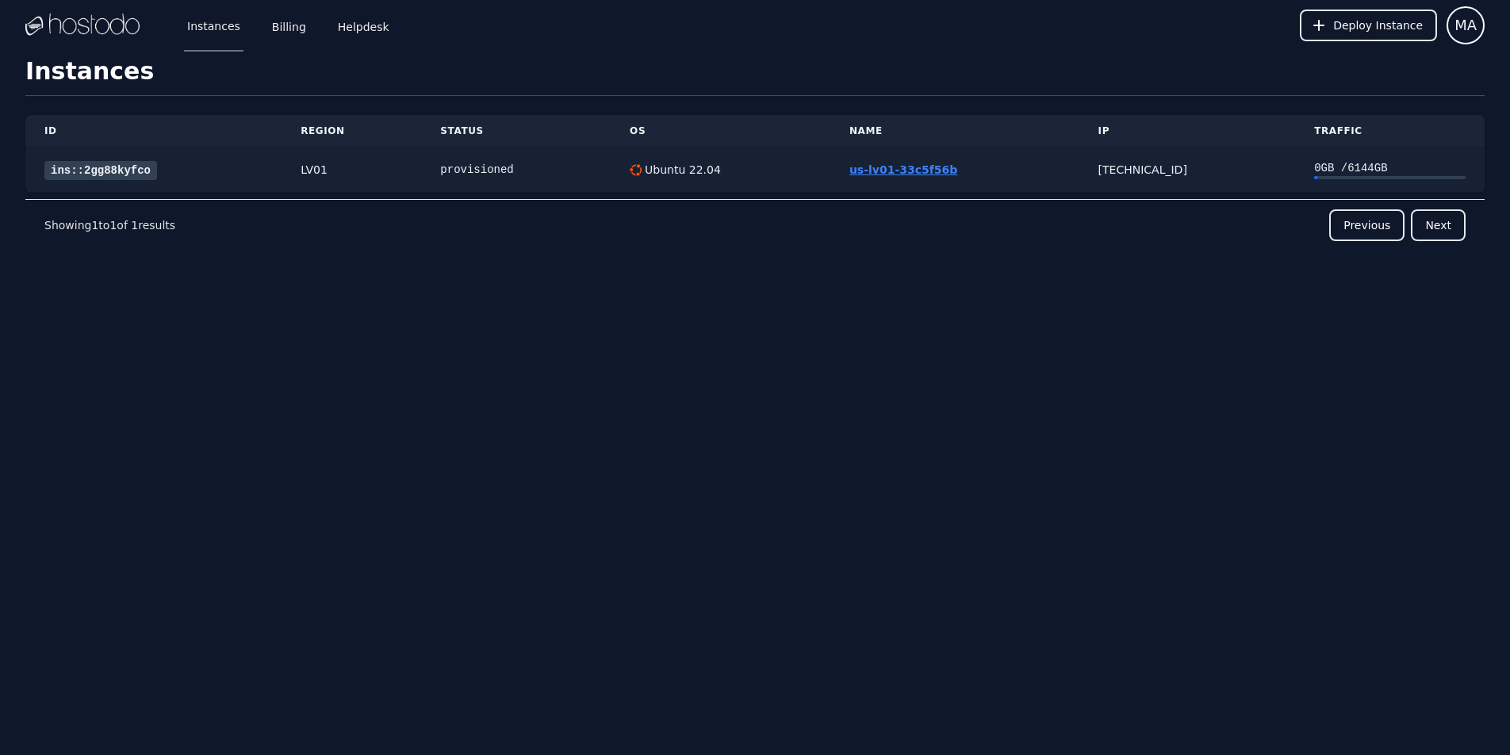
click at [907, 165] on link "us-lv01-33c5f56b" at bounding box center [903, 169] width 108 height 13
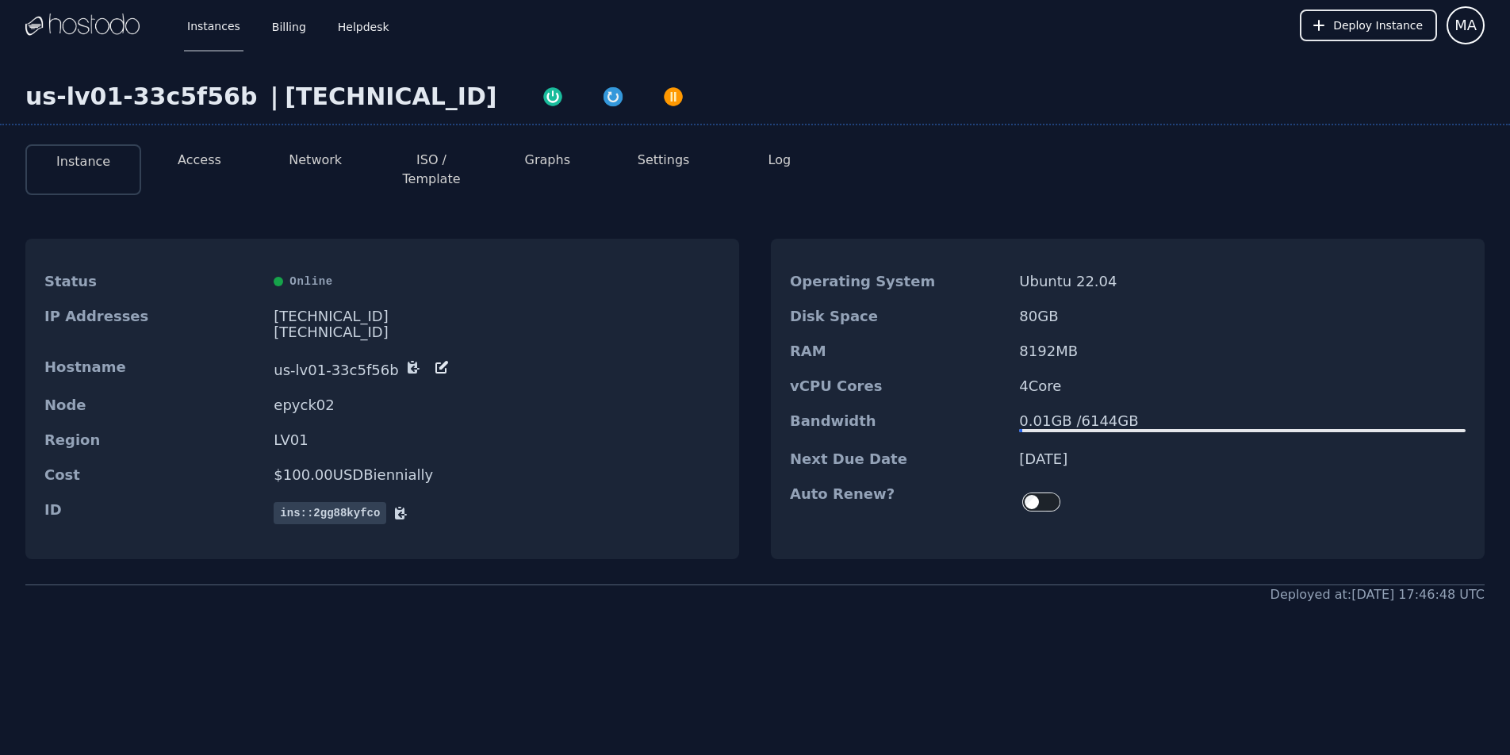
click at [779, 162] on button "Log" at bounding box center [779, 160] width 23 height 19
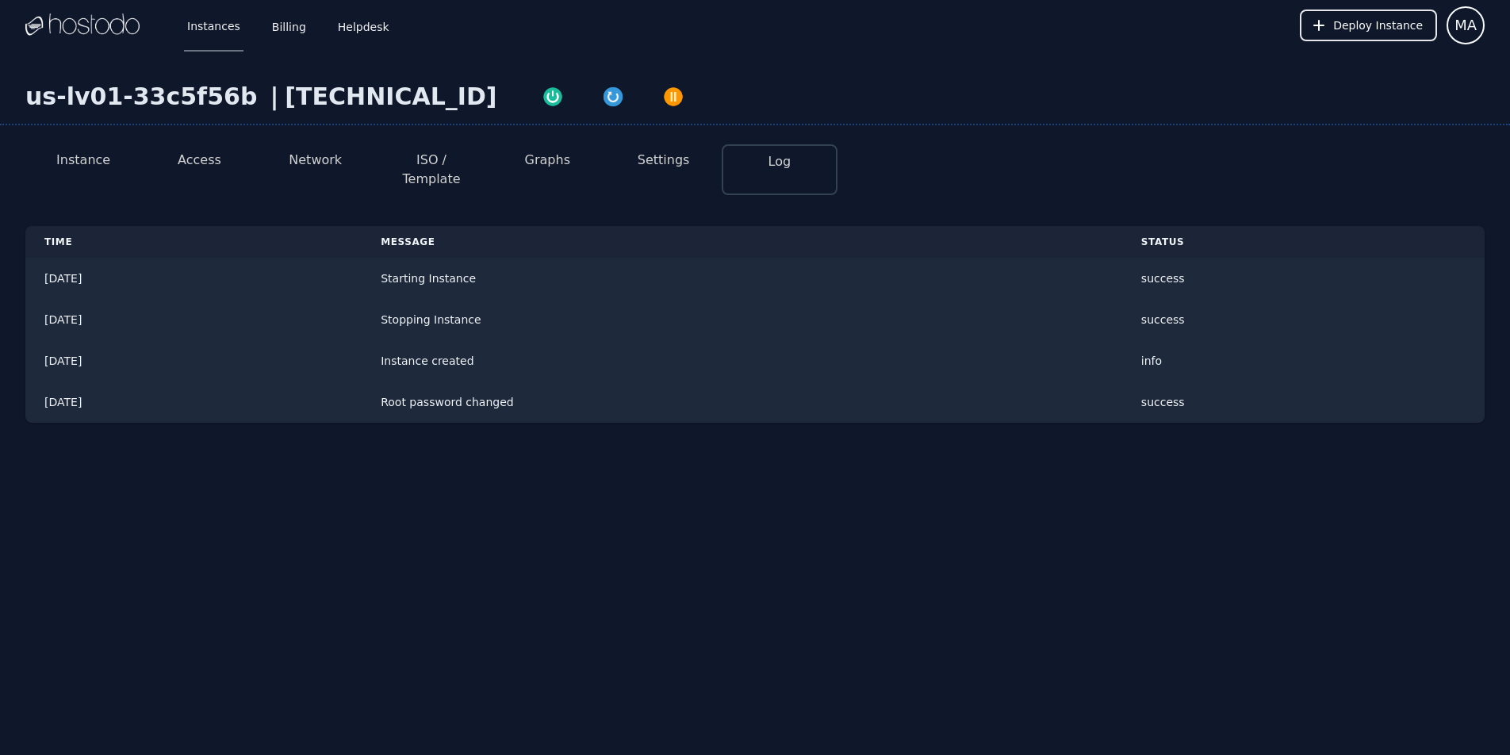
click at [674, 163] on button "Settings" at bounding box center [663, 160] width 52 height 19
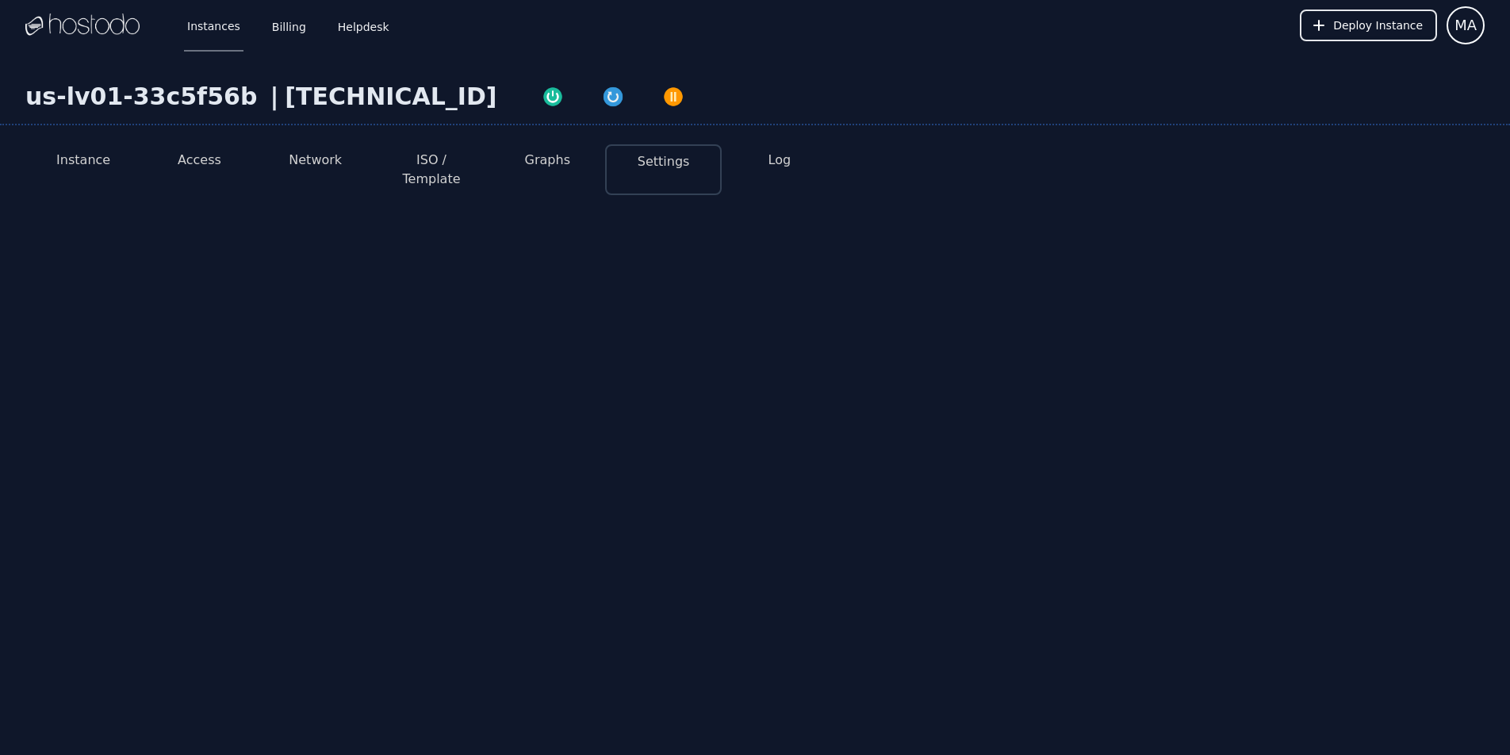
select select "***"
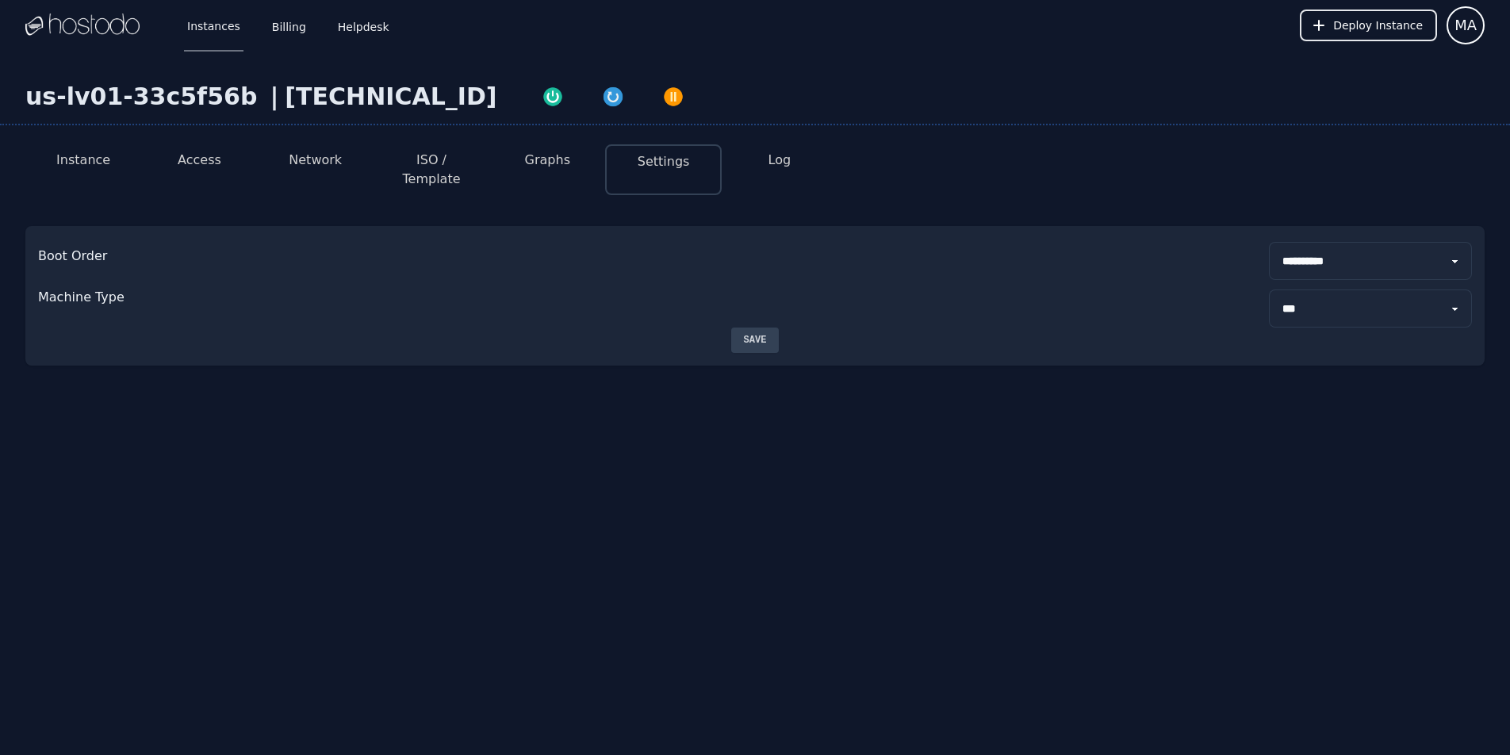
click at [534, 163] on button "Graphs" at bounding box center [547, 160] width 45 height 19
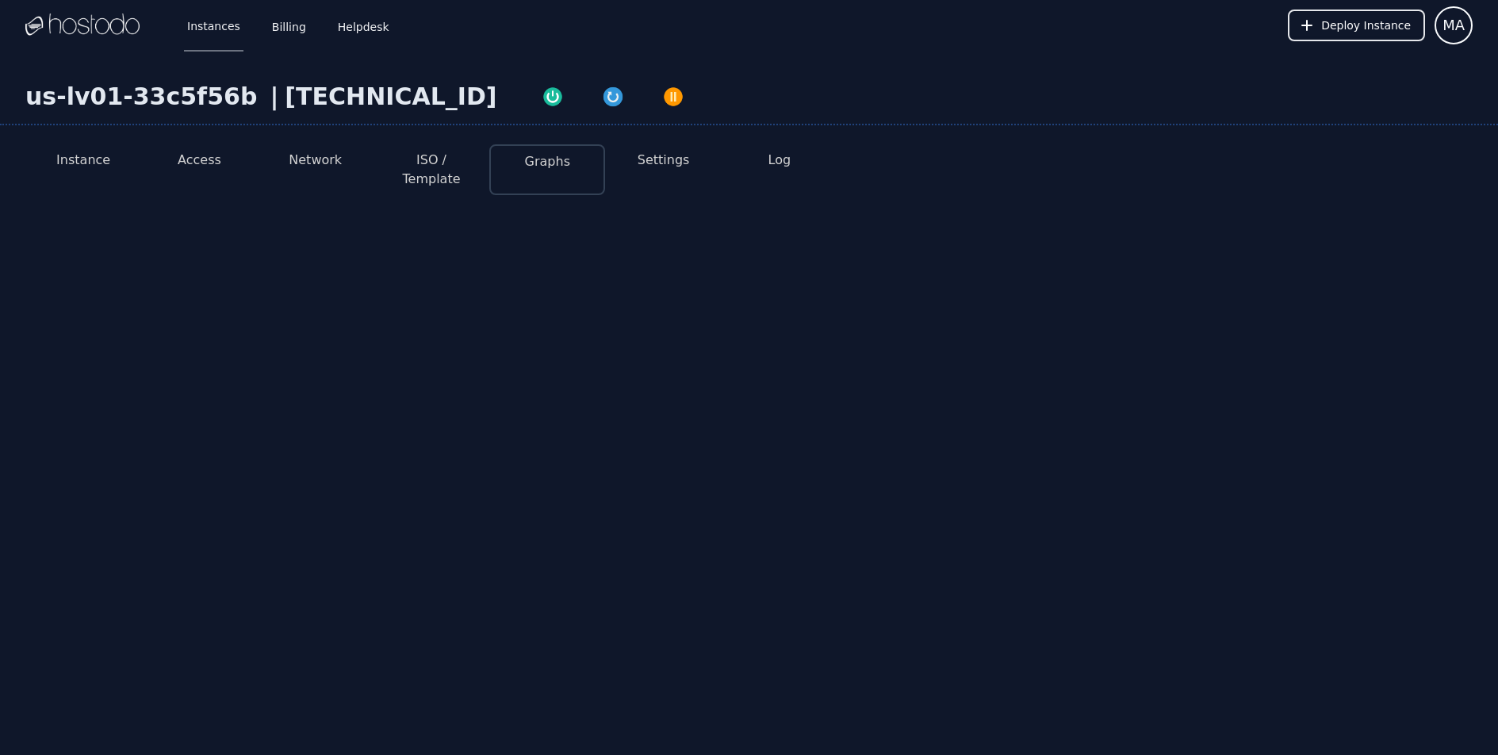
select select "***"
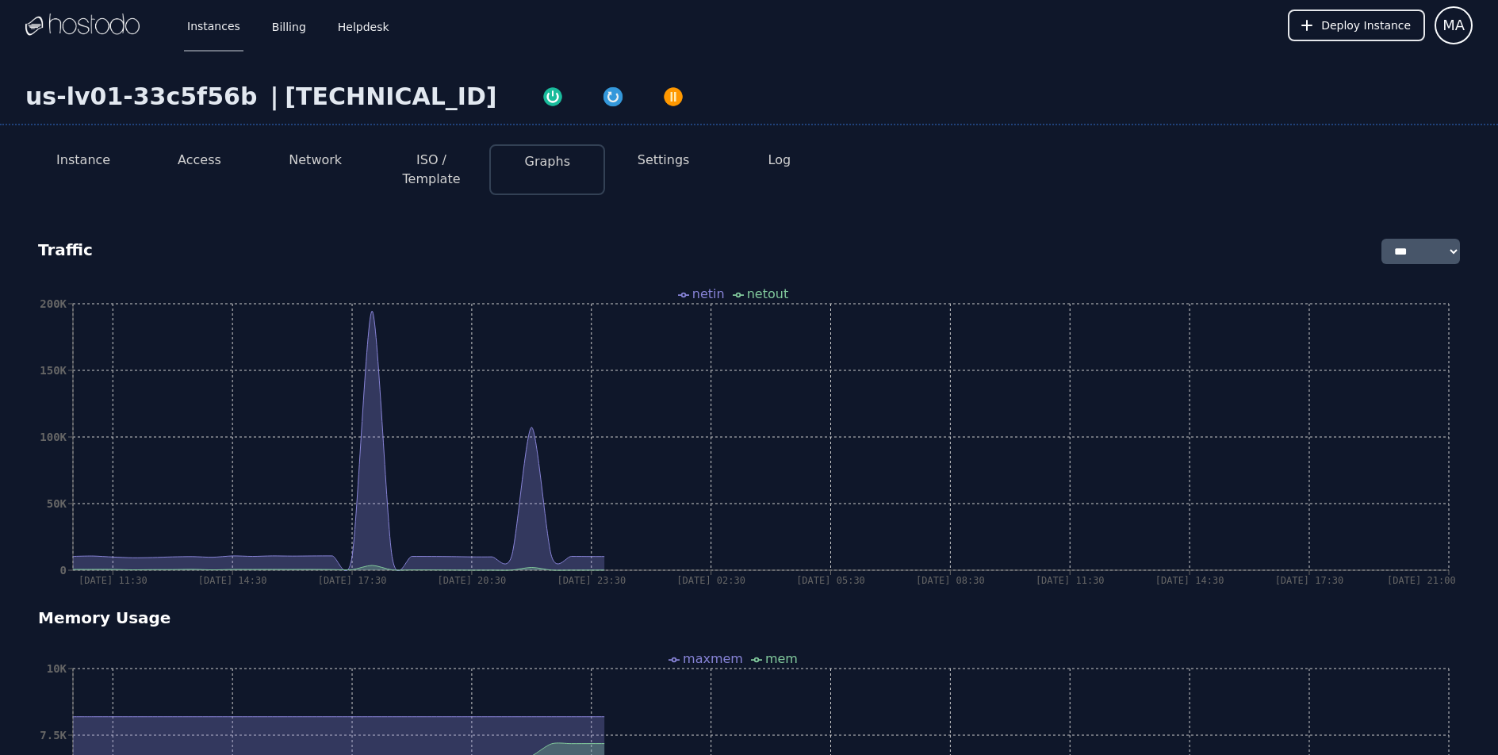
click at [400, 164] on button "ISO / Template" at bounding box center [431, 170] width 90 height 38
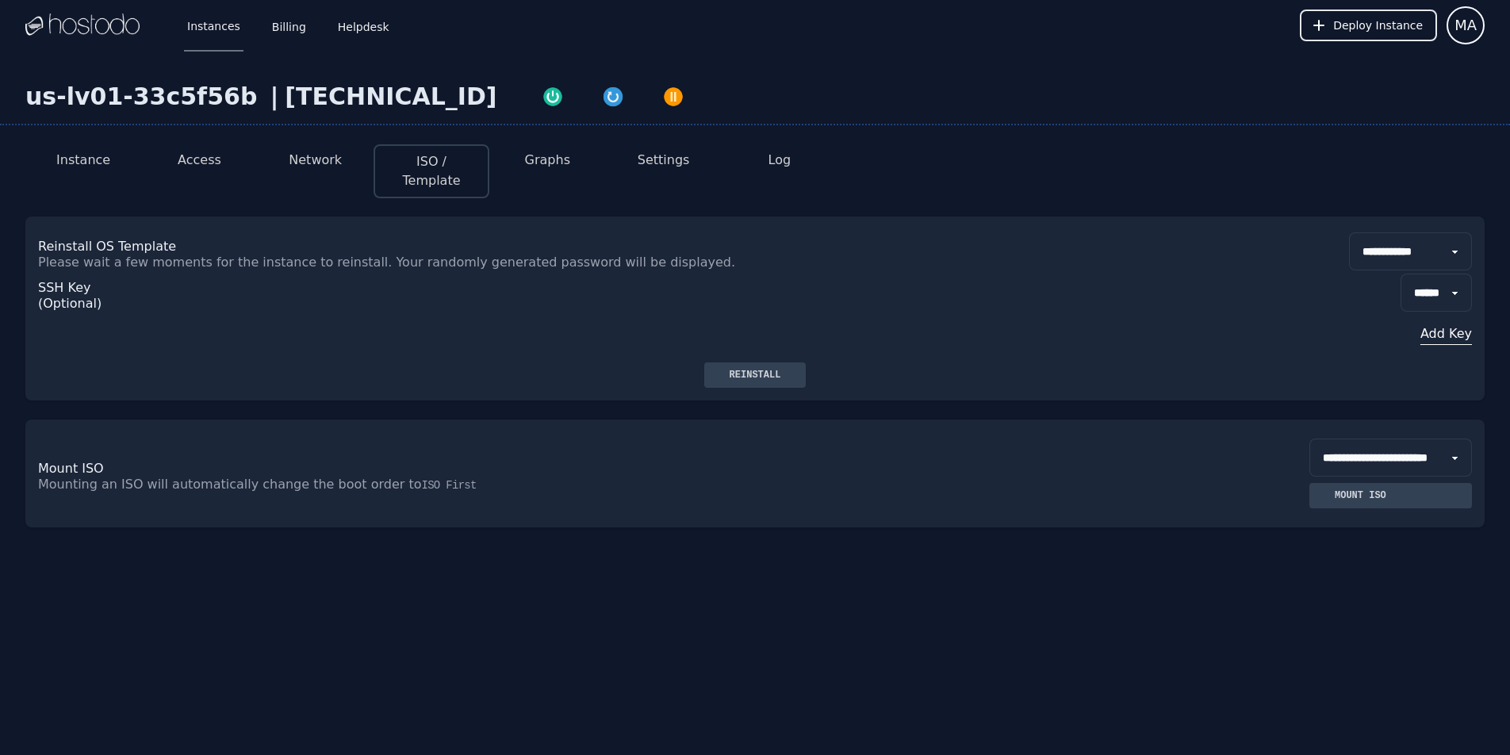
click at [307, 163] on button "Network" at bounding box center [315, 160] width 53 height 19
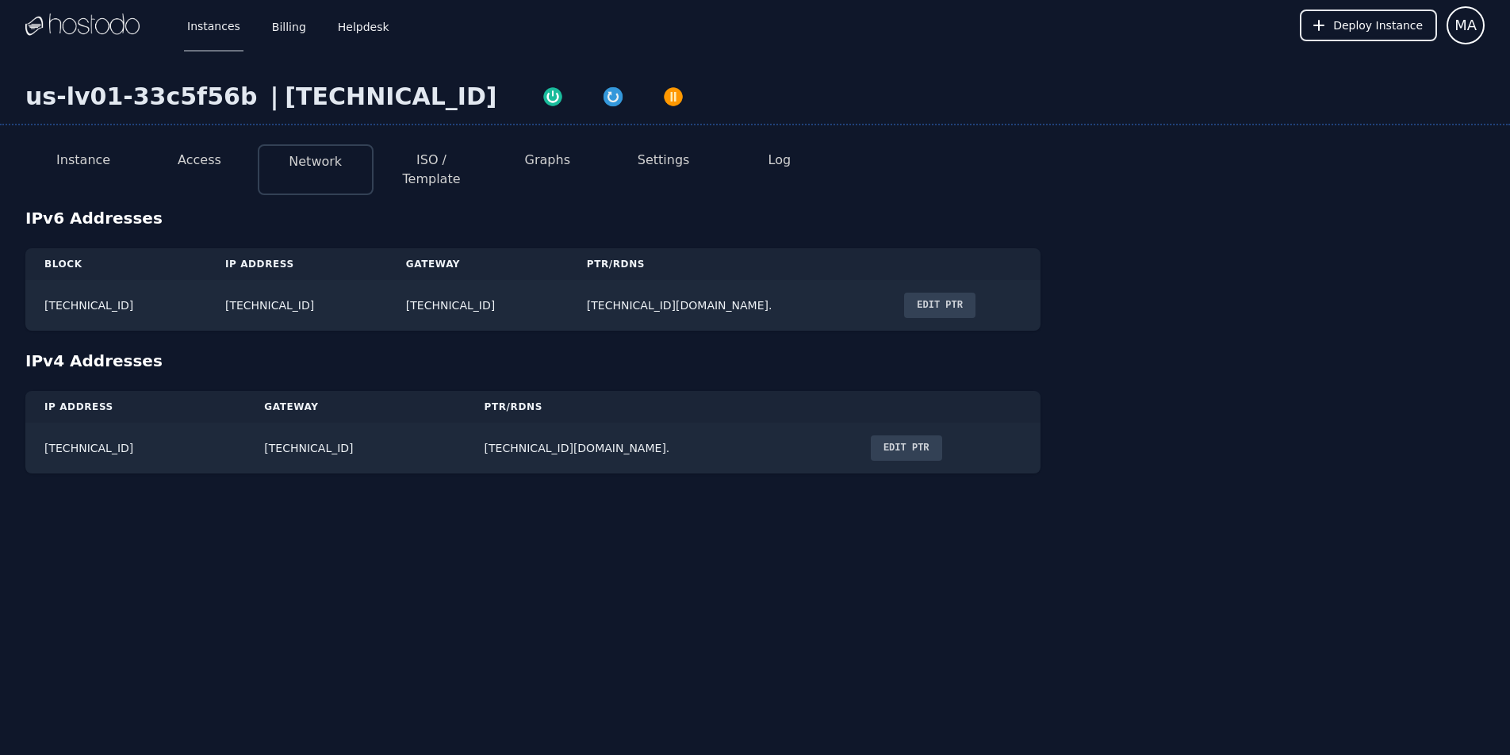
click at [74, 160] on button "Instance" at bounding box center [83, 160] width 54 height 19
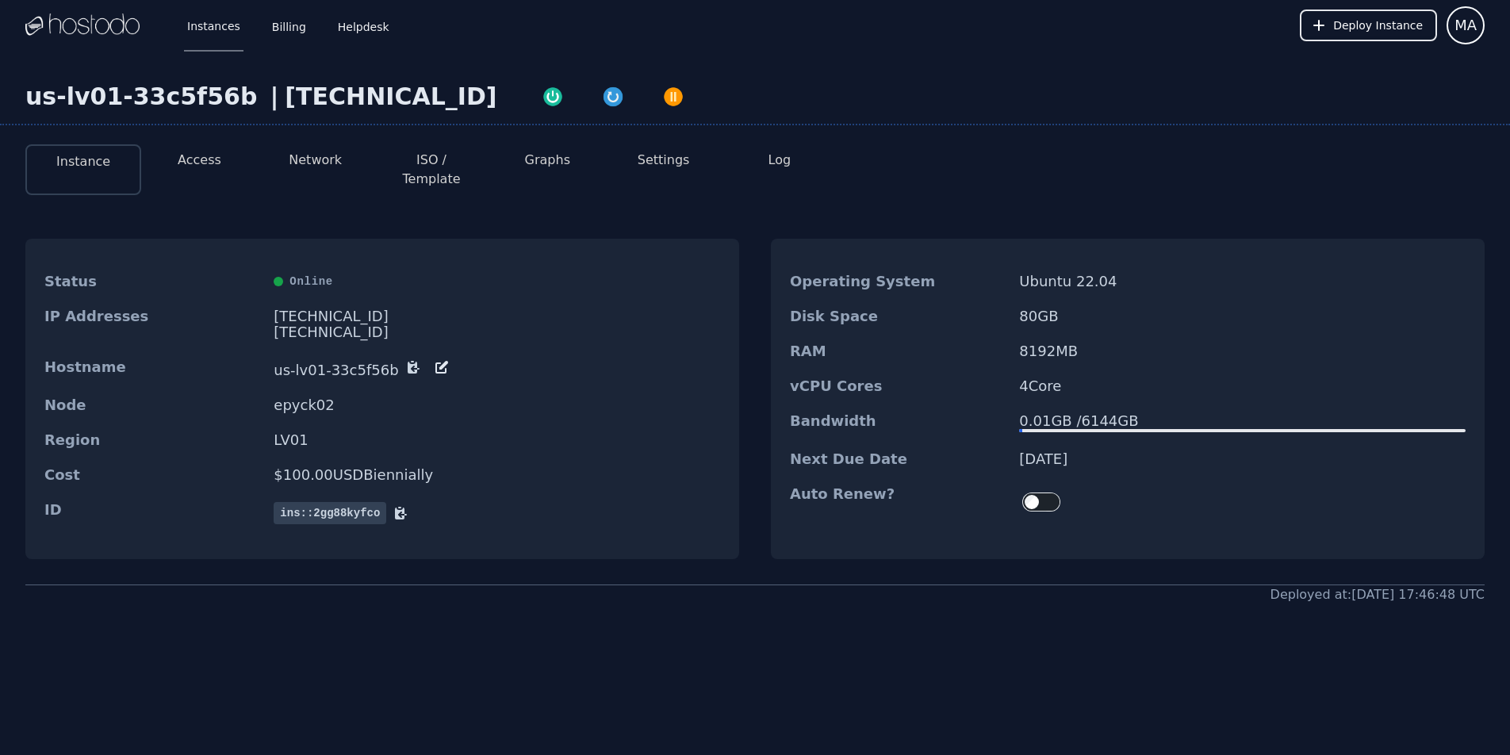
click at [97, 12] on div at bounding box center [82, 25] width 114 height 51
